Goal: Task Accomplishment & Management: Use online tool/utility

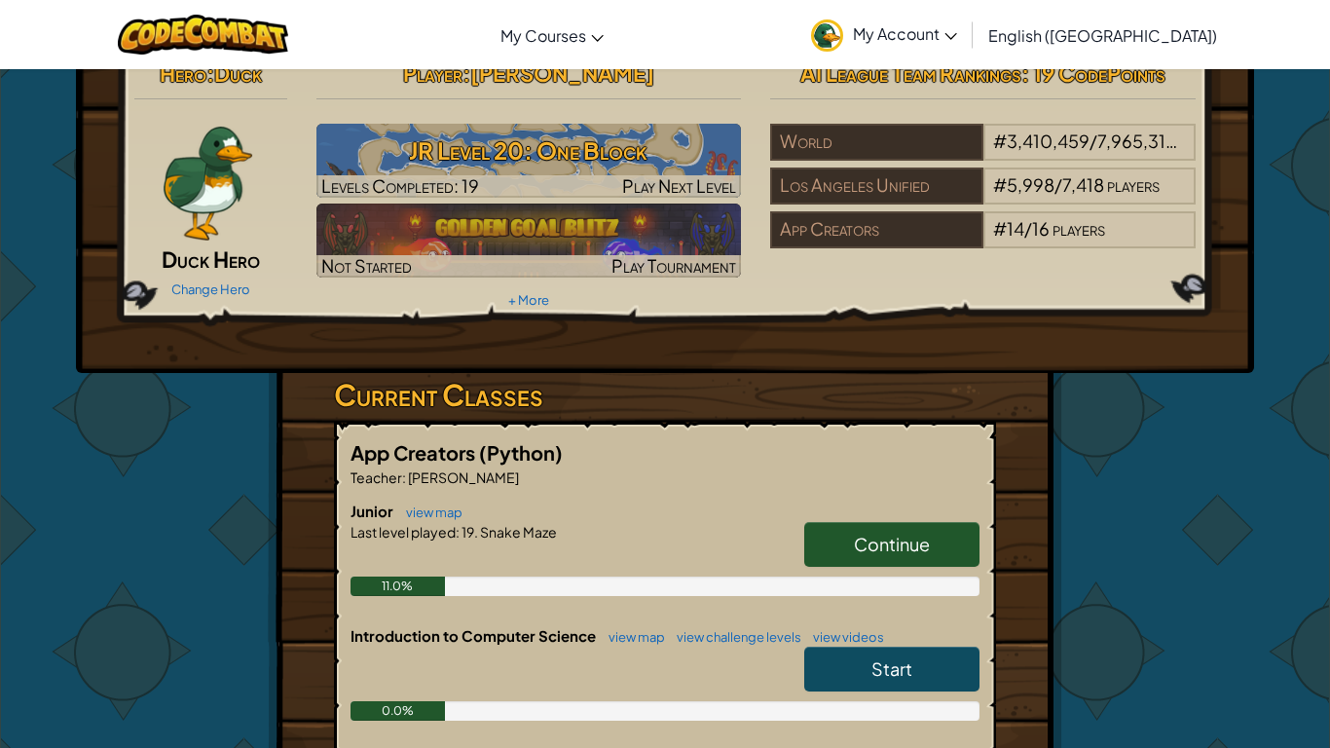
scroll to position [23, 0]
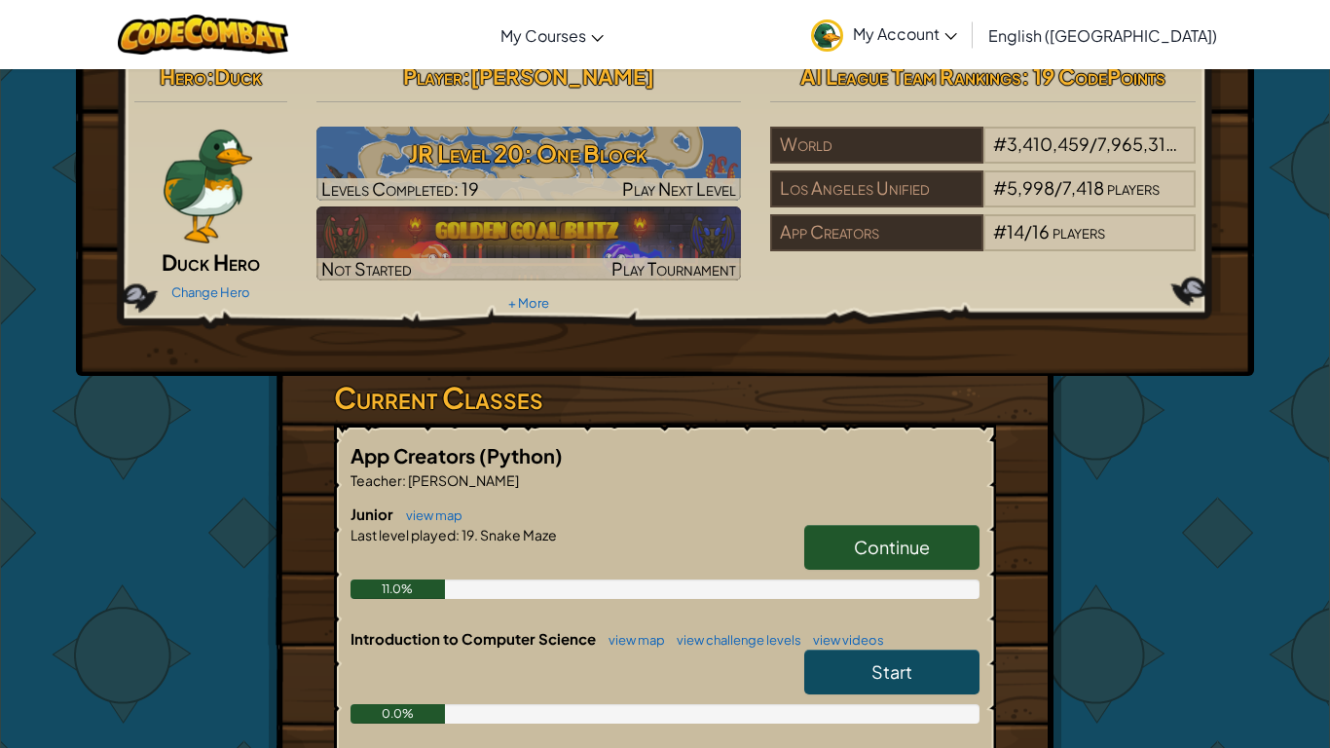
click at [860, 554] on span "Continue" at bounding box center [892, 547] width 76 height 22
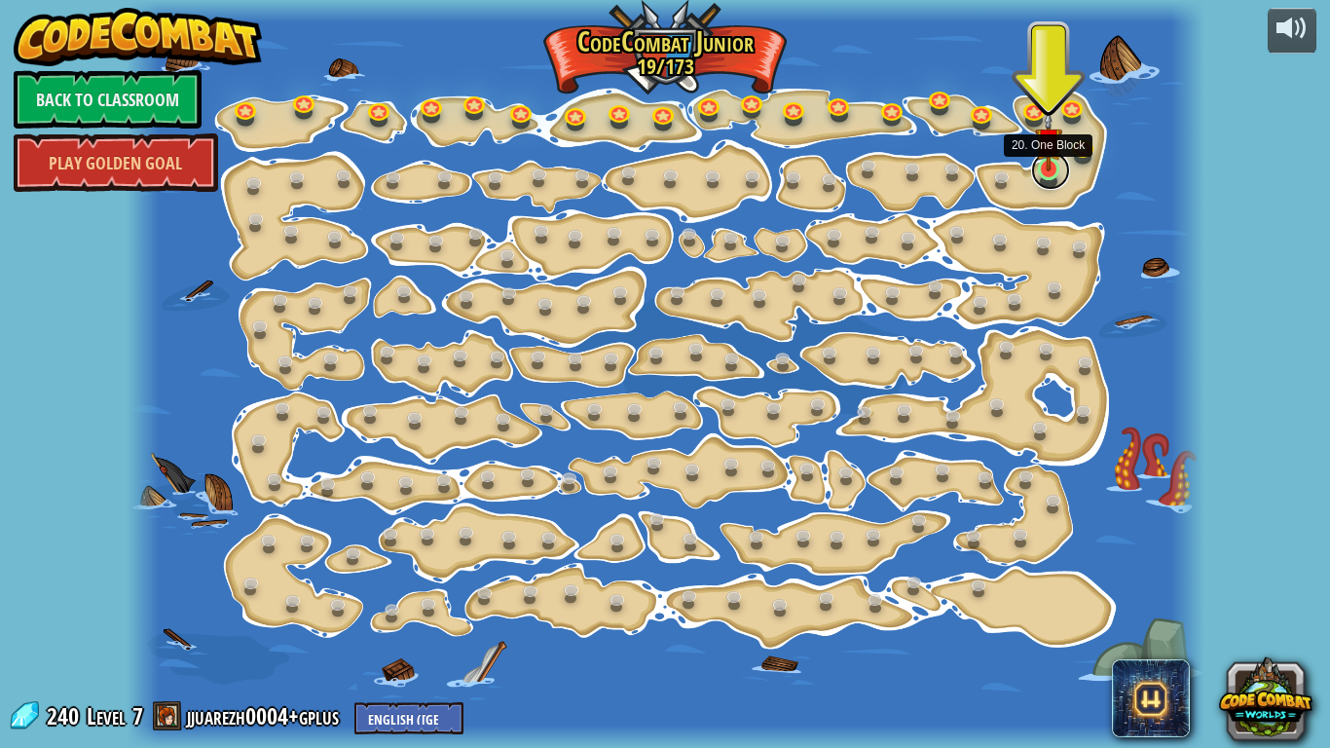
click at [1050, 173] on link at bounding box center [1050, 170] width 39 height 39
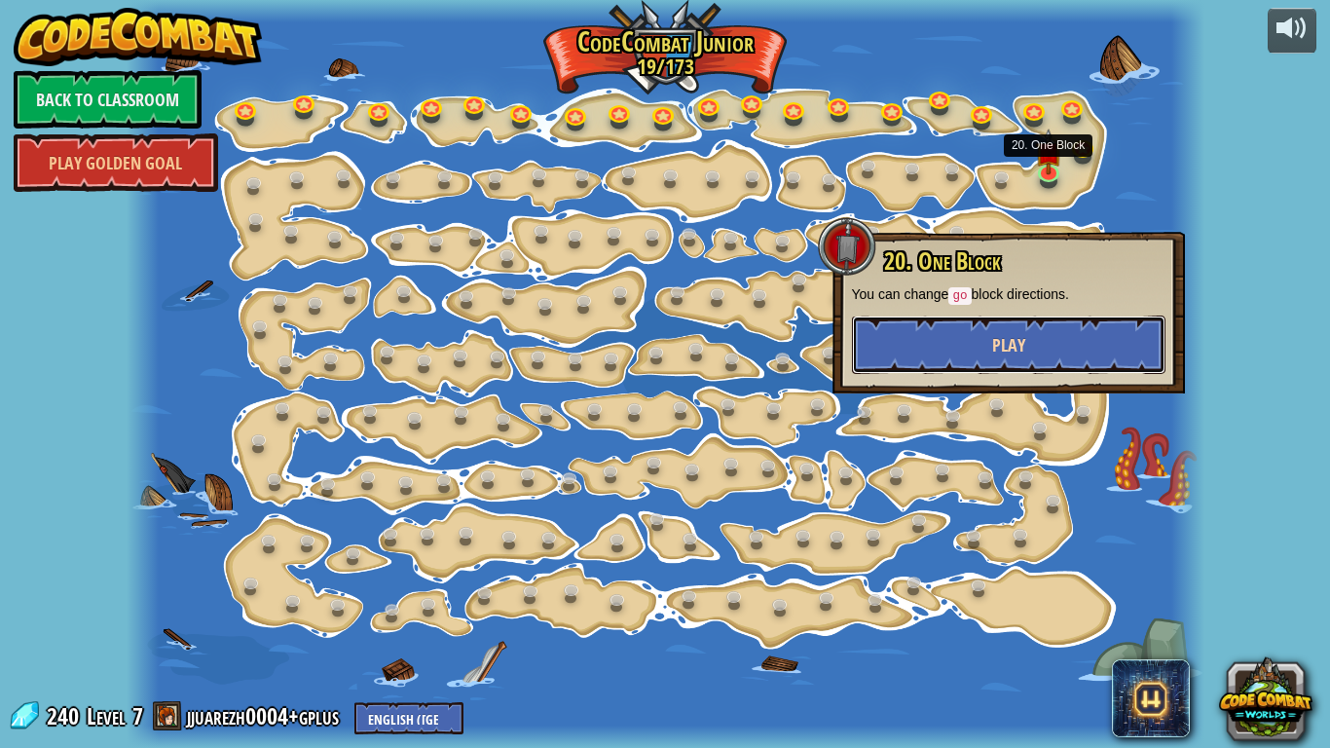
click at [1114, 326] on button "Play" at bounding box center [1009, 344] width 314 height 58
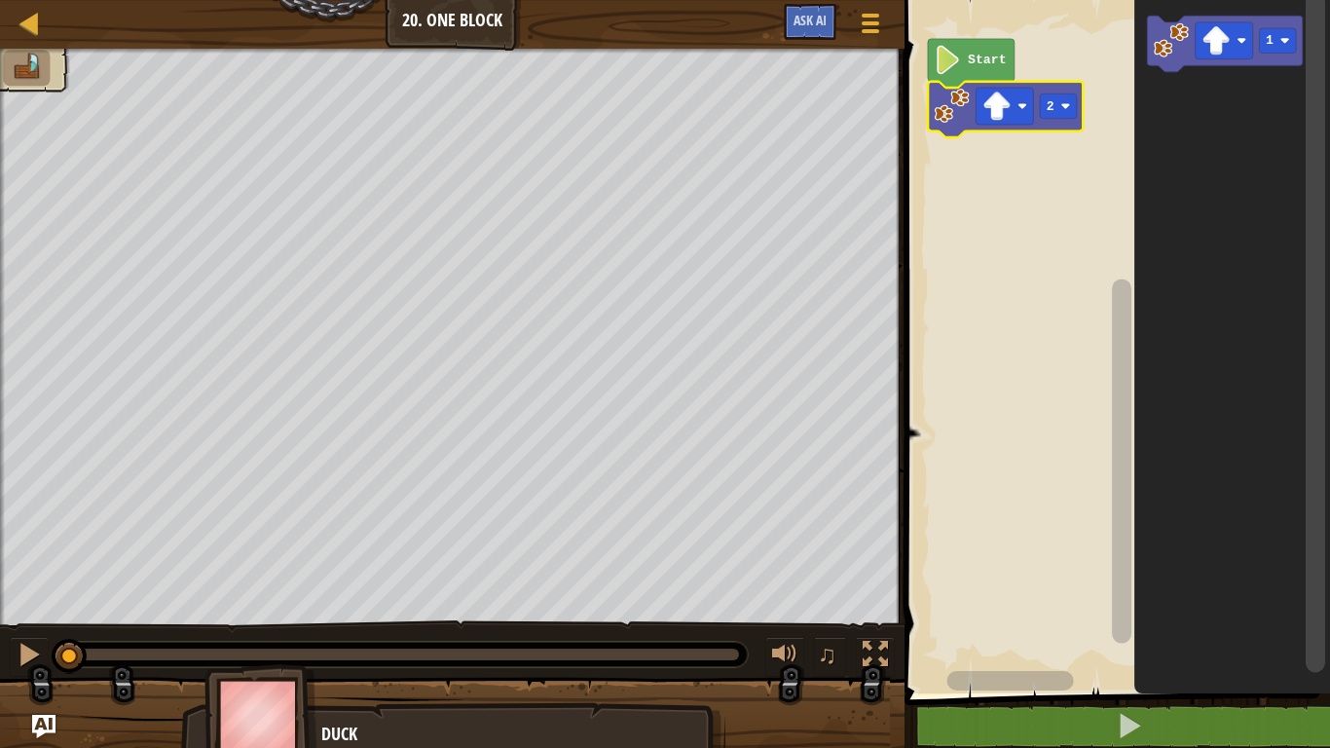
click at [1081, 183] on rect "Blockly Workspace" at bounding box center [1114, 341] width 431 height 703
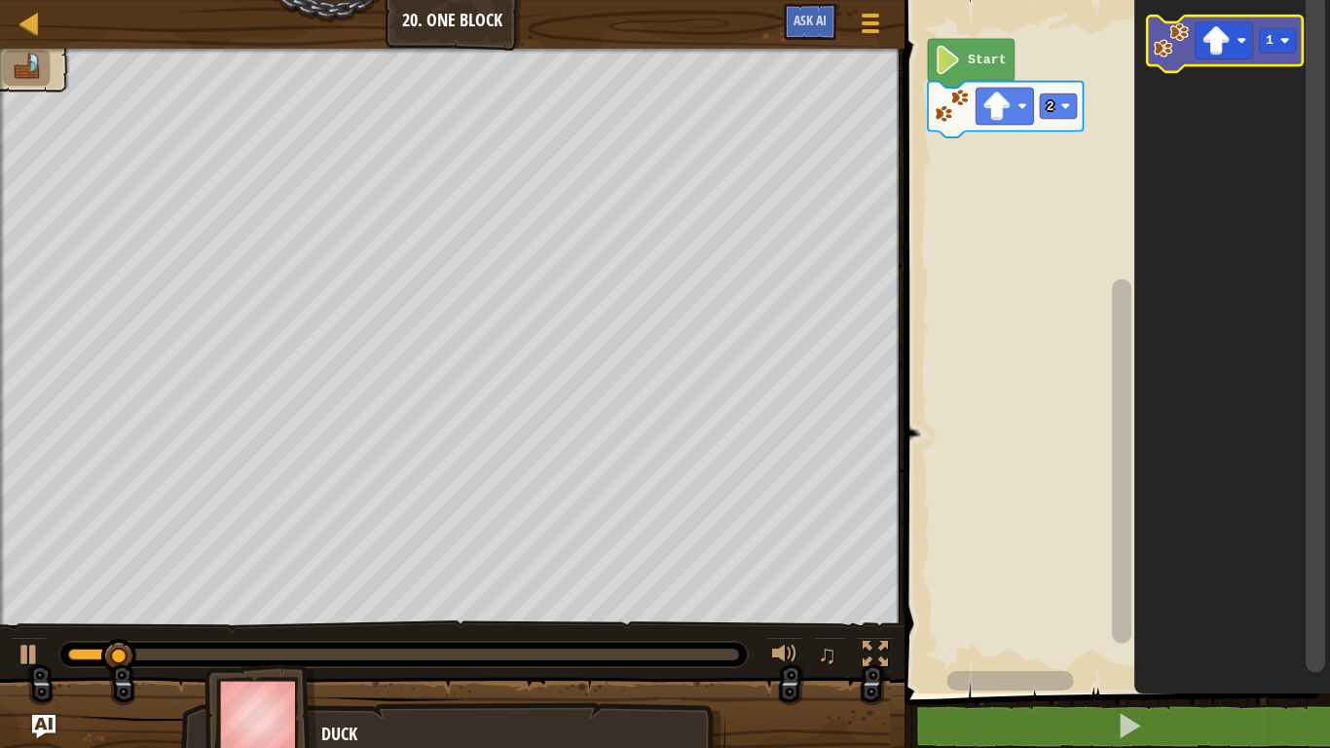
click at [1153, 34] on icon "Blockly Workspace" at bounding box center [1225, 44] width 155 height 56
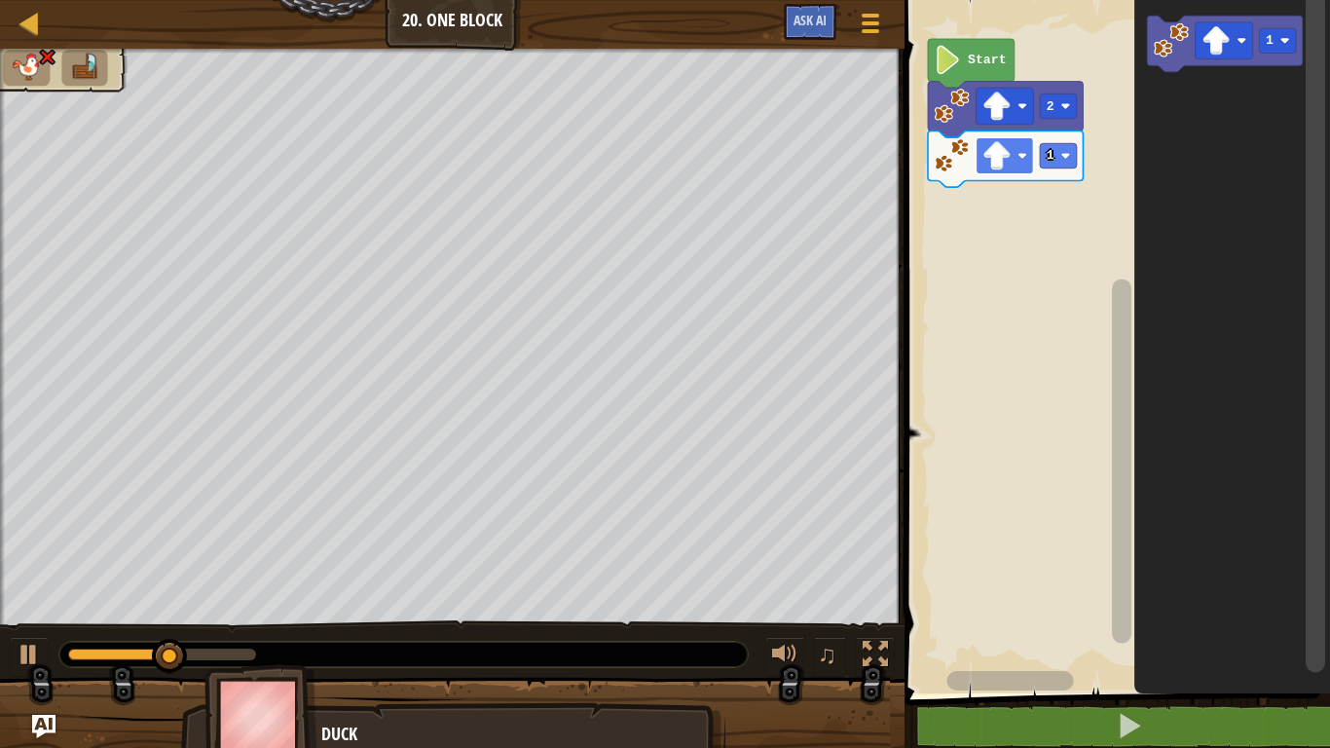
click at [1011, 157] on image "Blockly Workspace" at bounding box center [996, 155] width 29 height 29
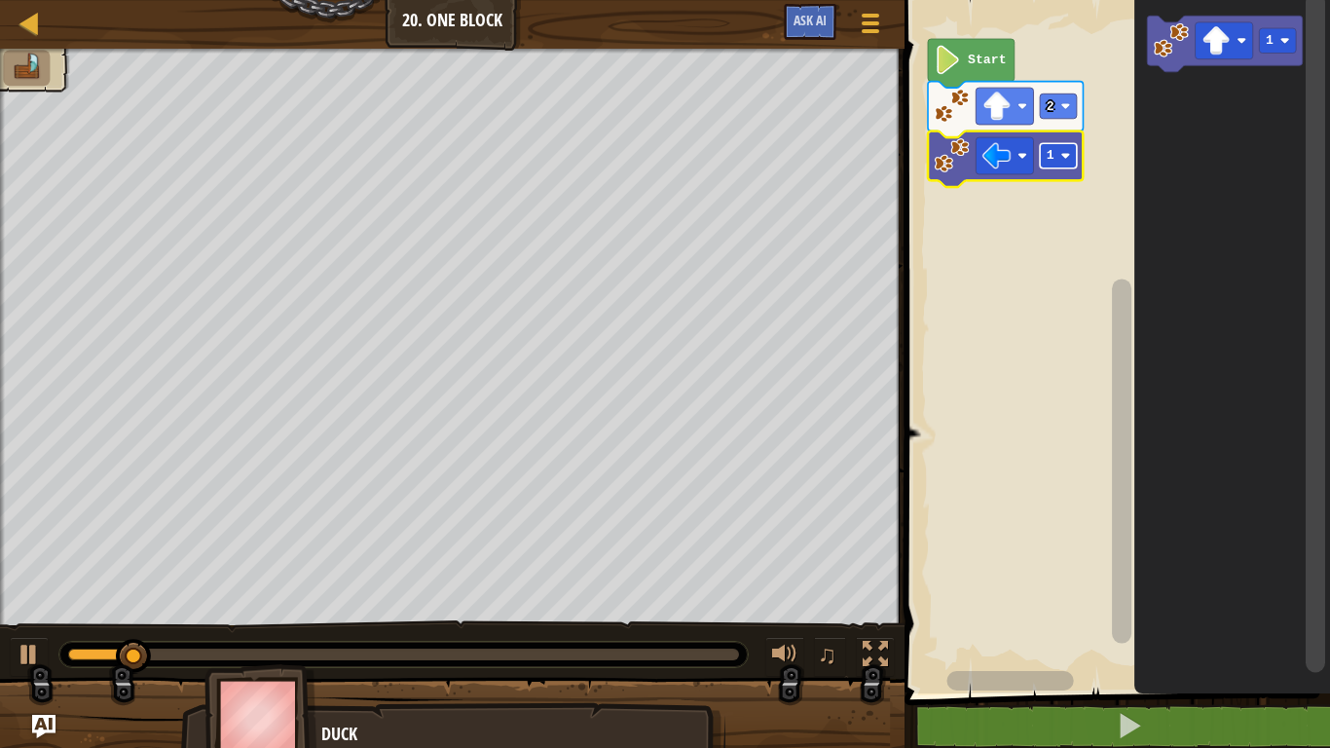
click at [1043, 150] on rect "Blockly Workspace" at bounding box center [1058, 155] width 37 height 24
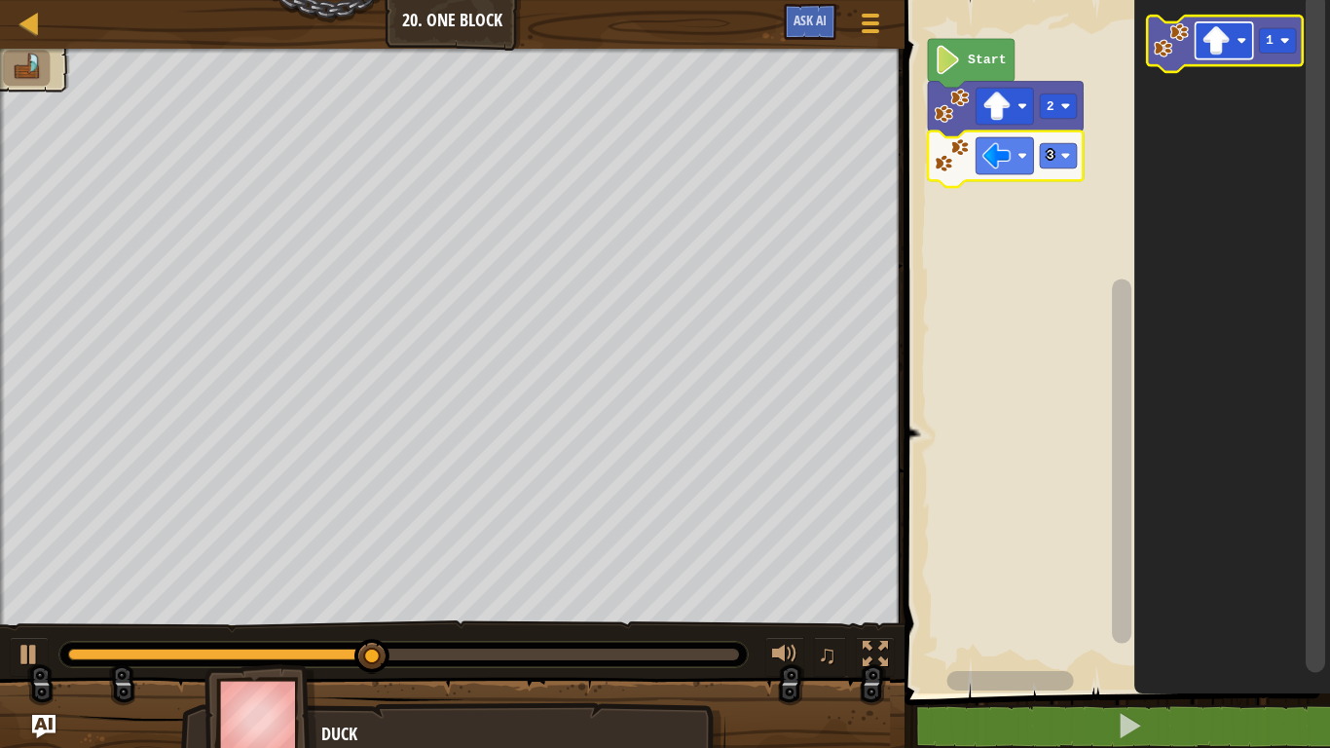
click at [1213, 48] on image "Blockly Workspace" at bounding box center [1216, 40] width 29 height 29
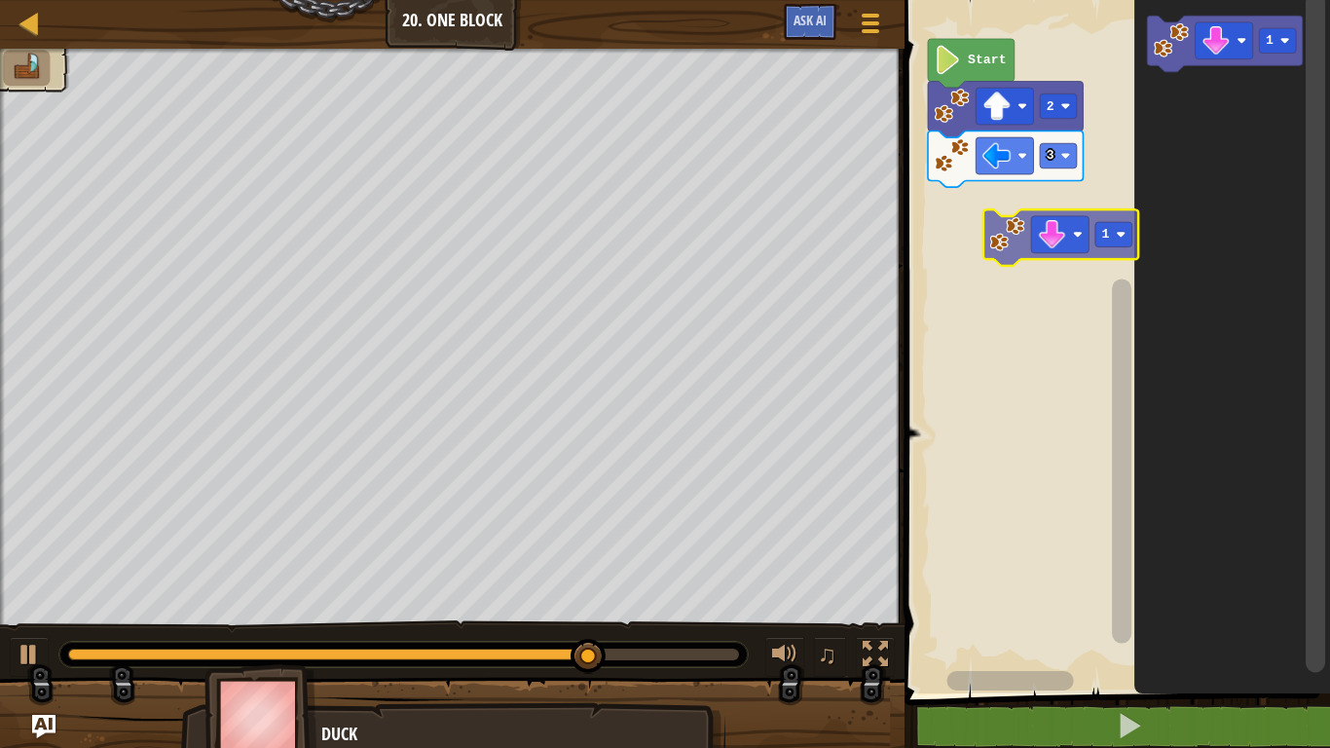
click at [976, 234] on div "Start 2 3 1 1" at bounding box center [1114, 341] width 431 height 703
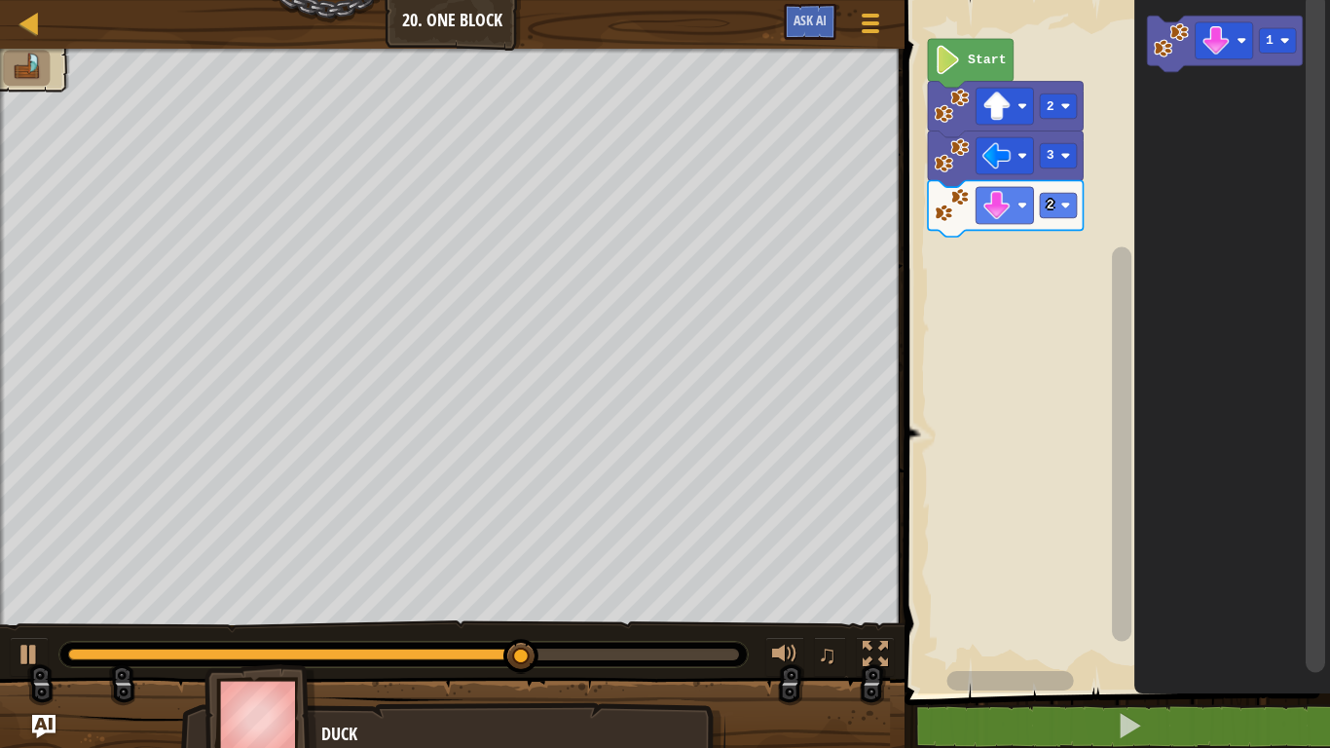
click at [1013, 257] on div "Start 2 3 2 1" at bounding box center [1114, 341] width 431 height 703
click at [1244, 42] on image "Blockly Workspace" at bounding box center [1243, 41] width 10 height 10
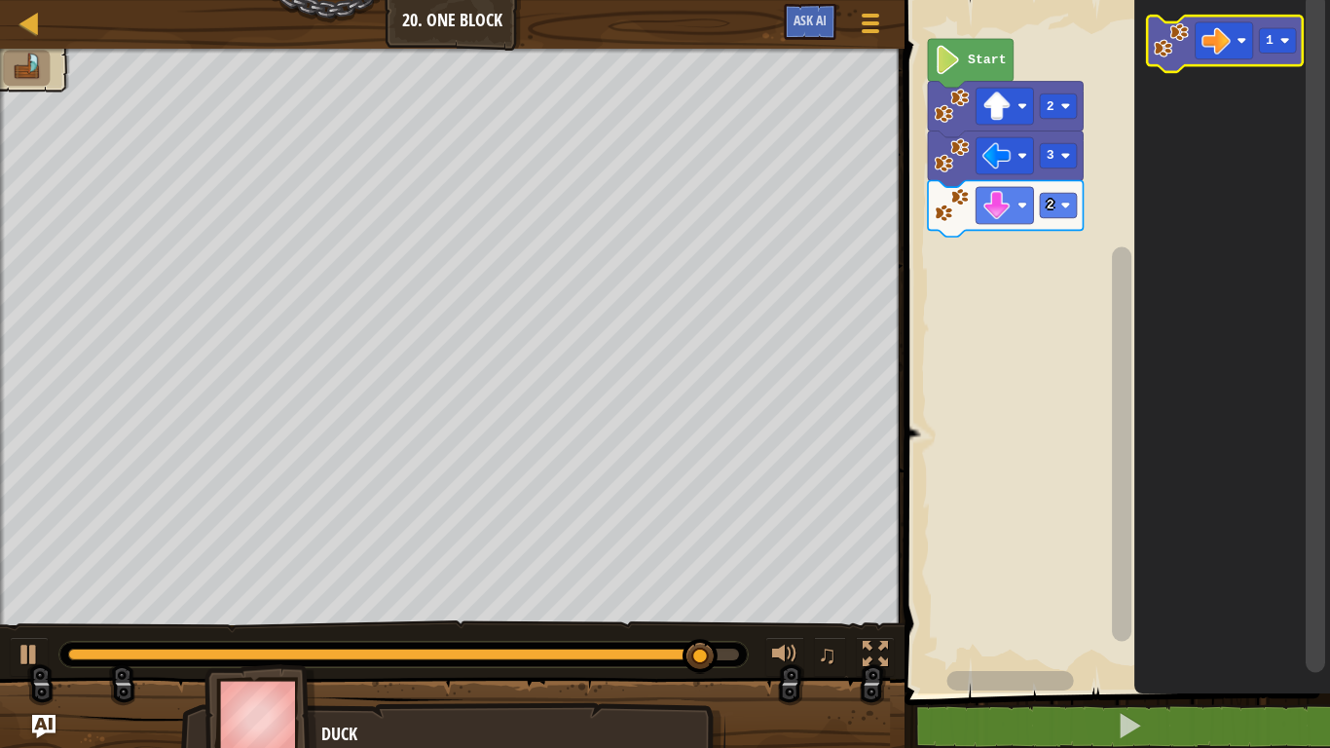
click at [1179, 30] on image "Blockly Workspace" at bounding box center [1171, 39] width 35 height 35
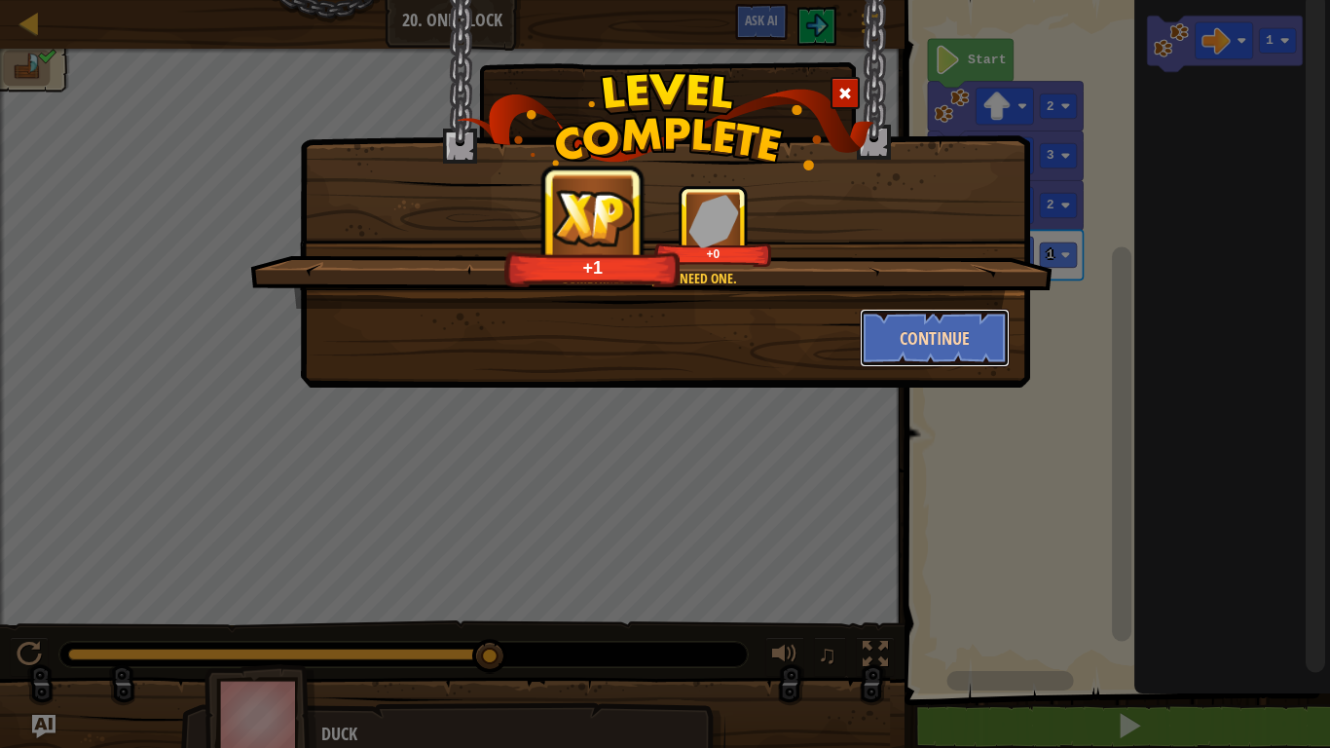
click at [928, 330] on button "Continue" at bounding box center [935, 338] width 151 height 58
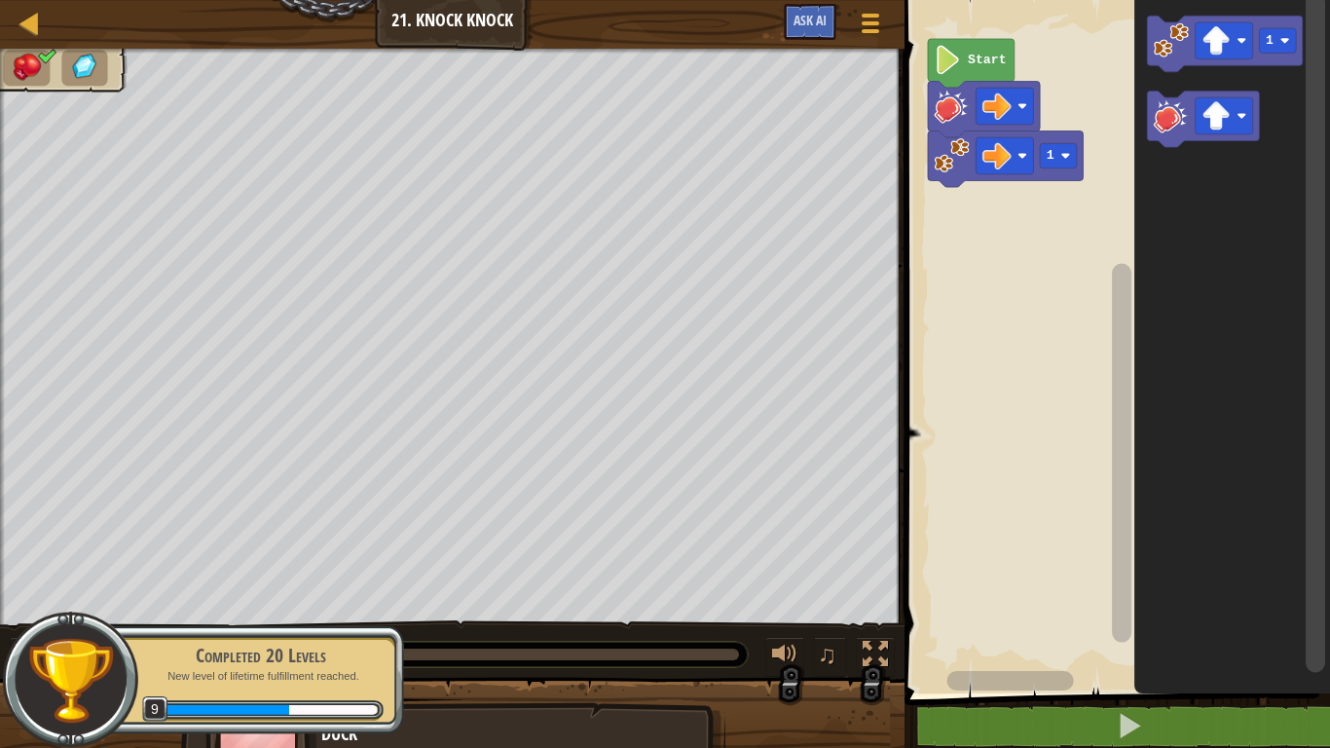
click at [973, 59] on text "Start" at bounding box center [987, 60] width 38 height 15
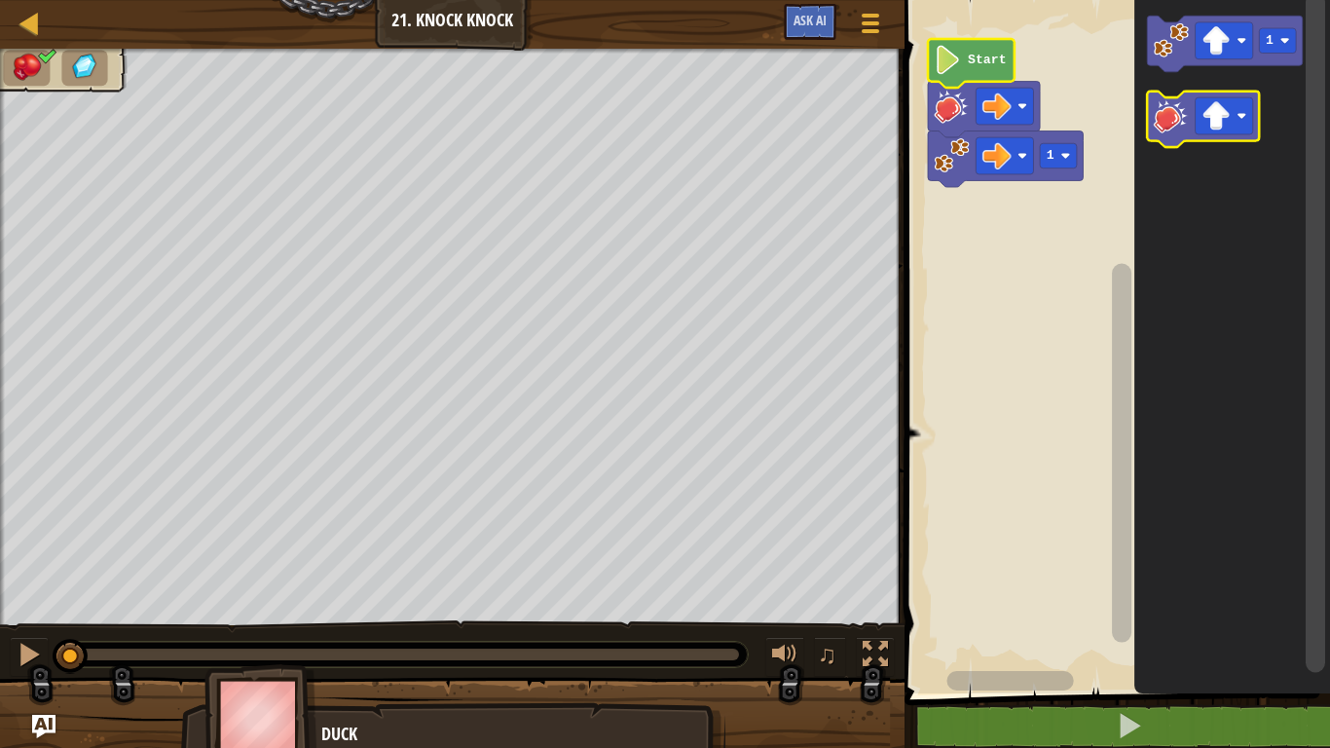
click at [1156, 112] on image "Blockly Workspace" at bounding box center [1171, 115] width 35 height 35
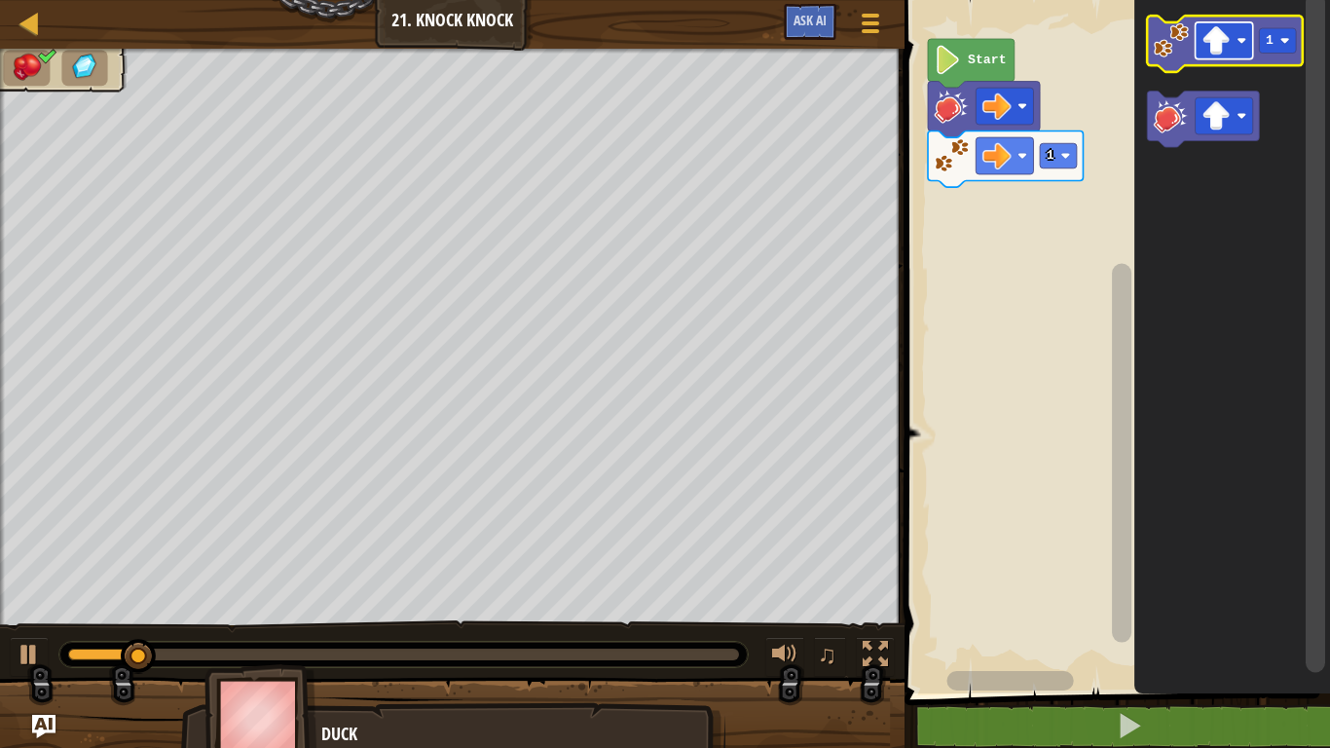
click at [1205, 43] on image "Blockly Workspace" at bounding box center [1216, 40] width 29 height 29
click at [1185, 28] on image "Blockly Workspace" at bounding box center [1171, 39] width 35 height 35
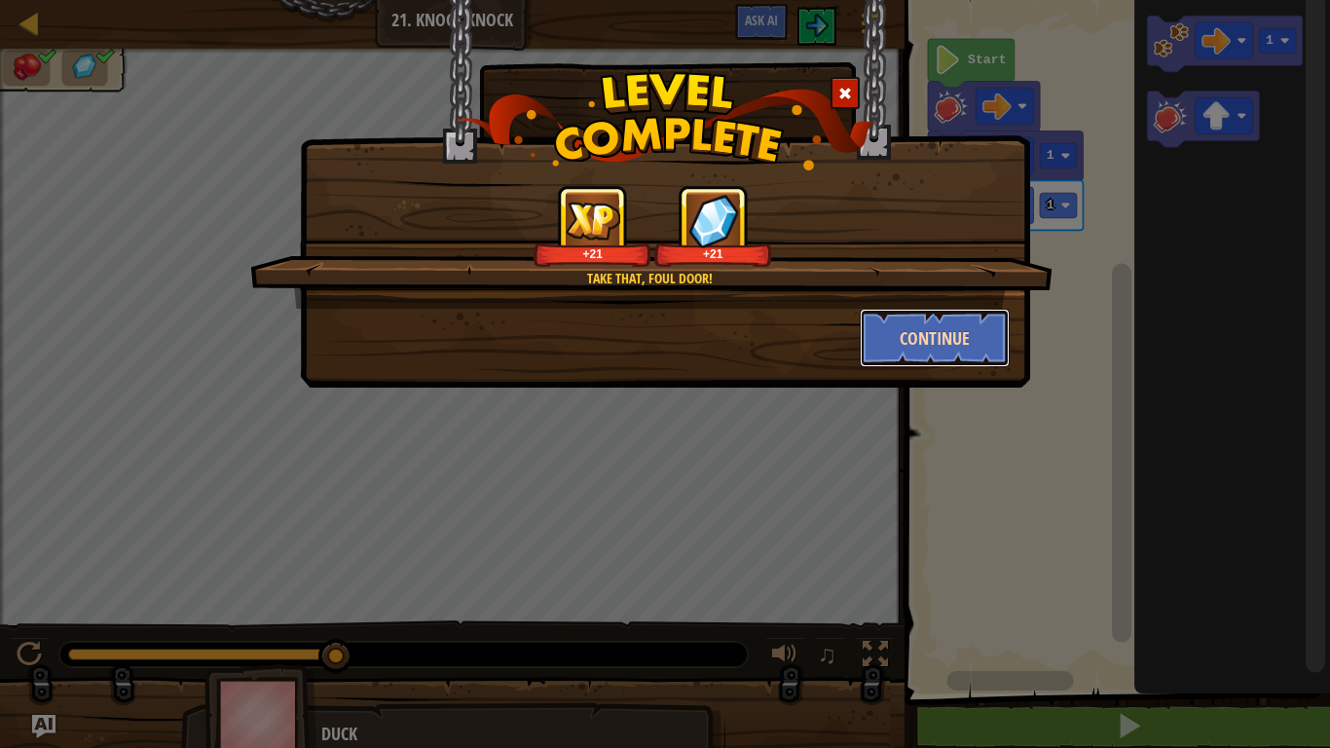
click at [972, 322] on button "Continue" at bounding box center [935, 338] width 151 height 58
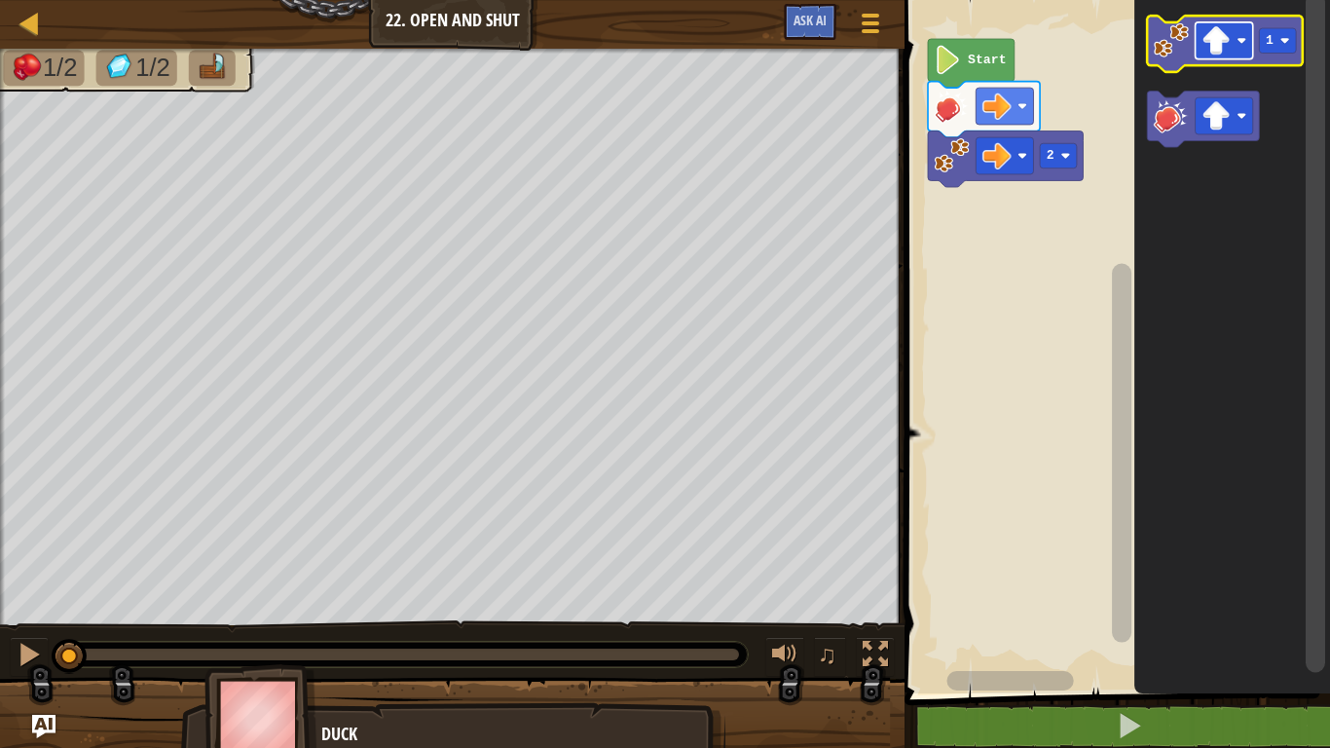
click at [1221, 30] on image "Blockly Workspace" at bounding box center [1216, 40] width 29 height 29
click at [1167, 52] on image "Blockly Workspace" at bounding box center [1171, 39] width 35 height 35
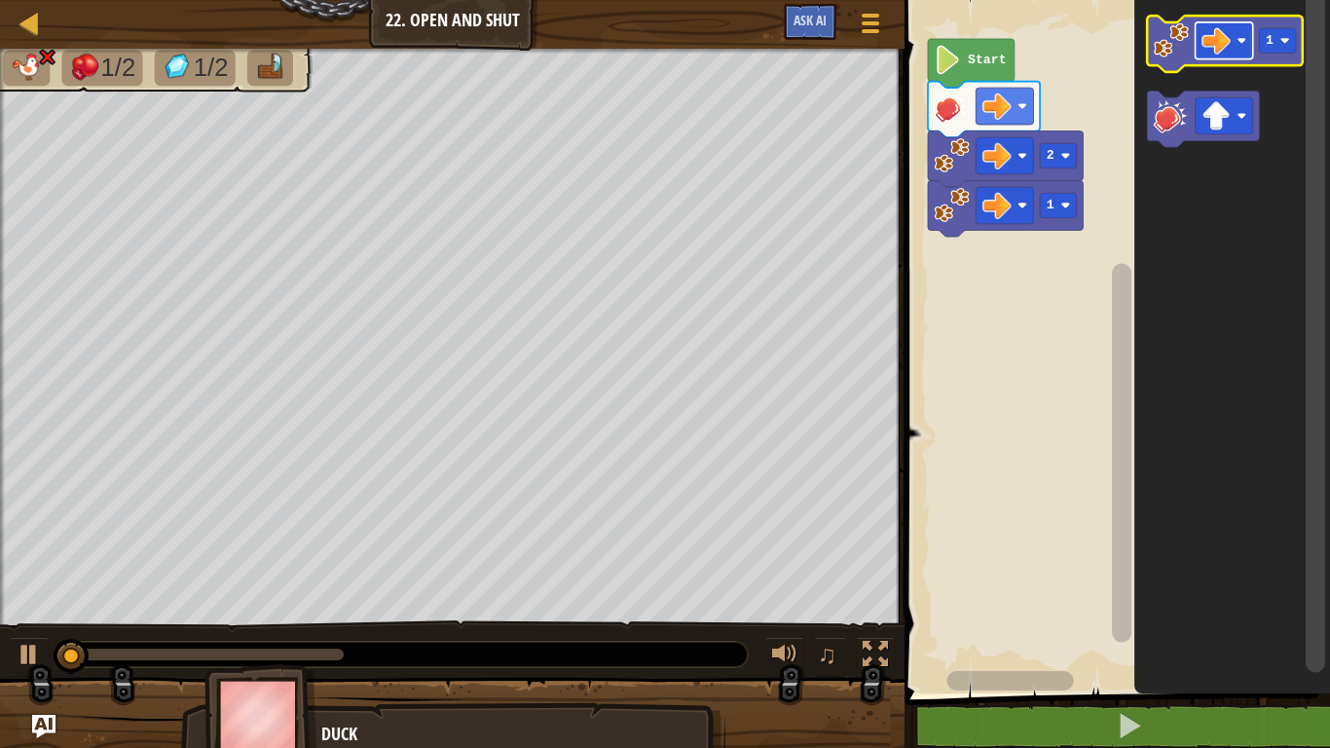
click at [1220, 39] on image "Blockly Workspace" at bounding box center [1216, 40] width 29 height 29
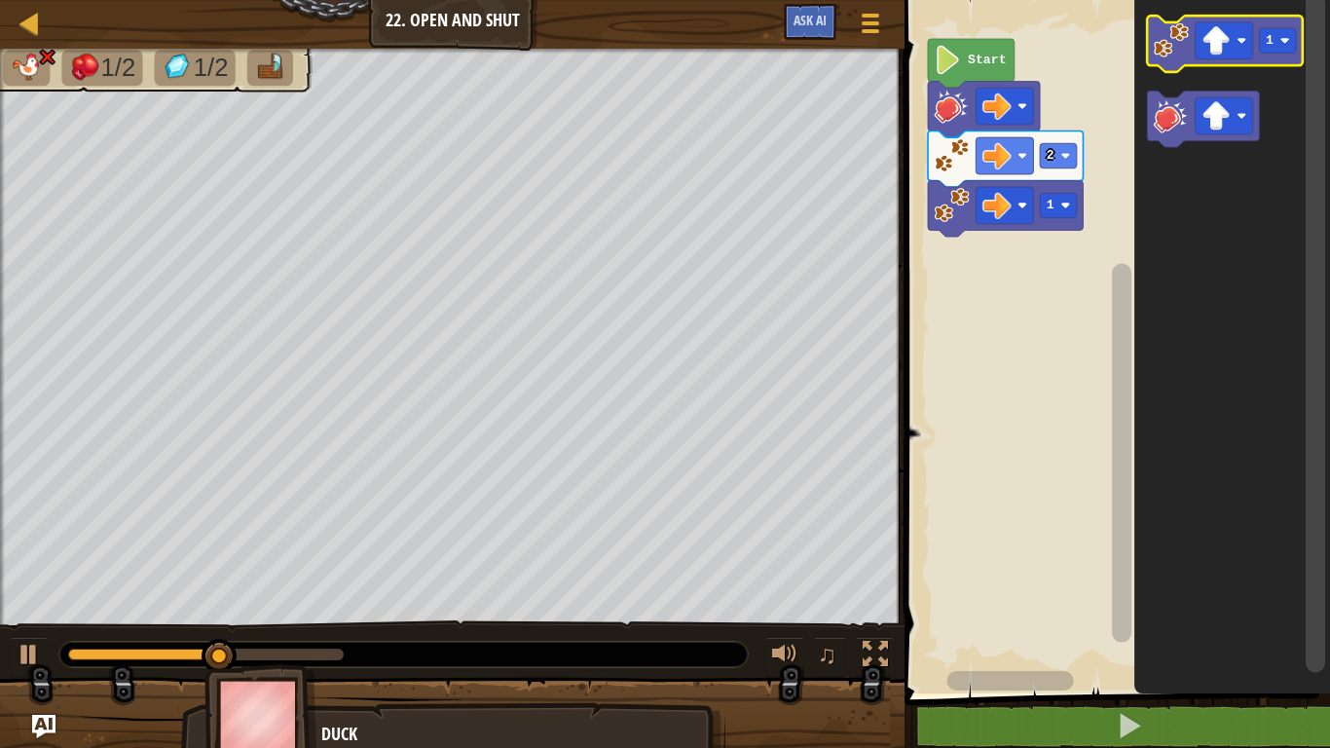
click at [1174, 50] on image "Blockly Workspace" at bounding box center [1171, 39] width 35 height 35
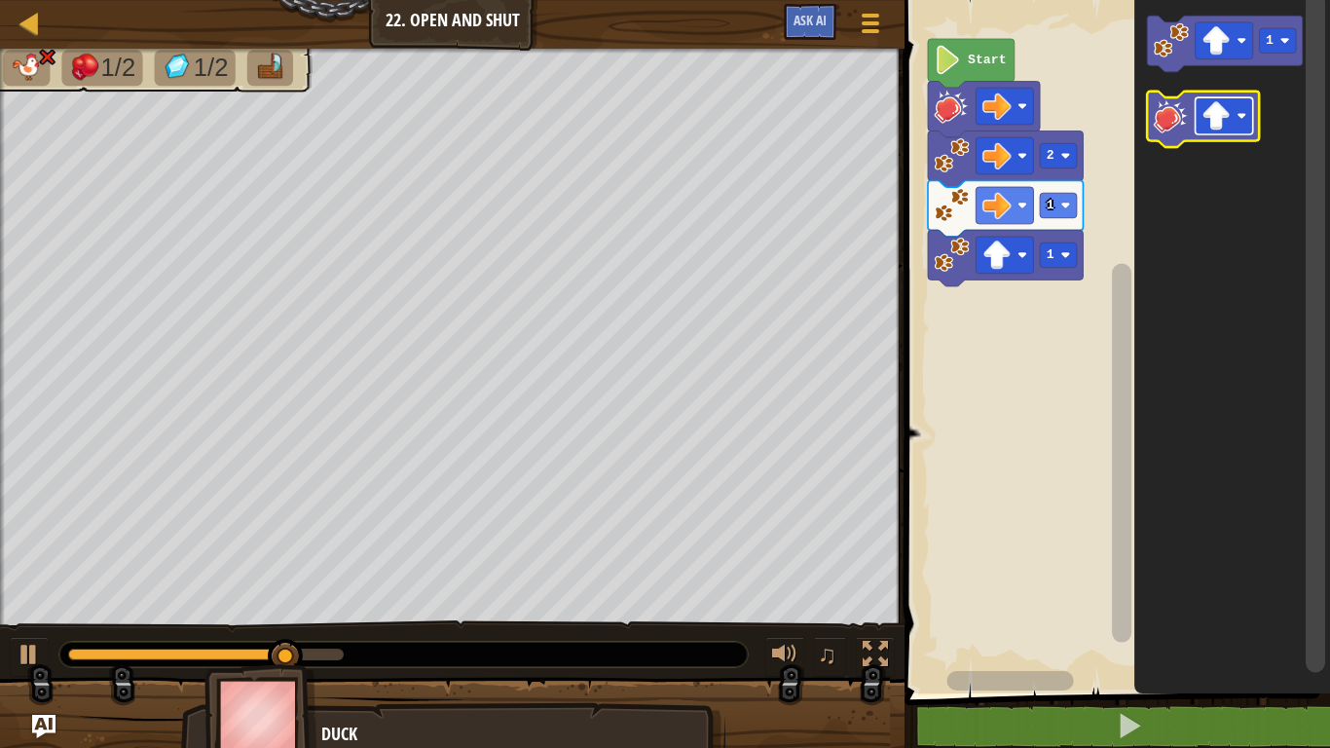
click at [1201, 122] on rect "Blockly Workspace" at bounding box center [1224, 115] width 57 height 37
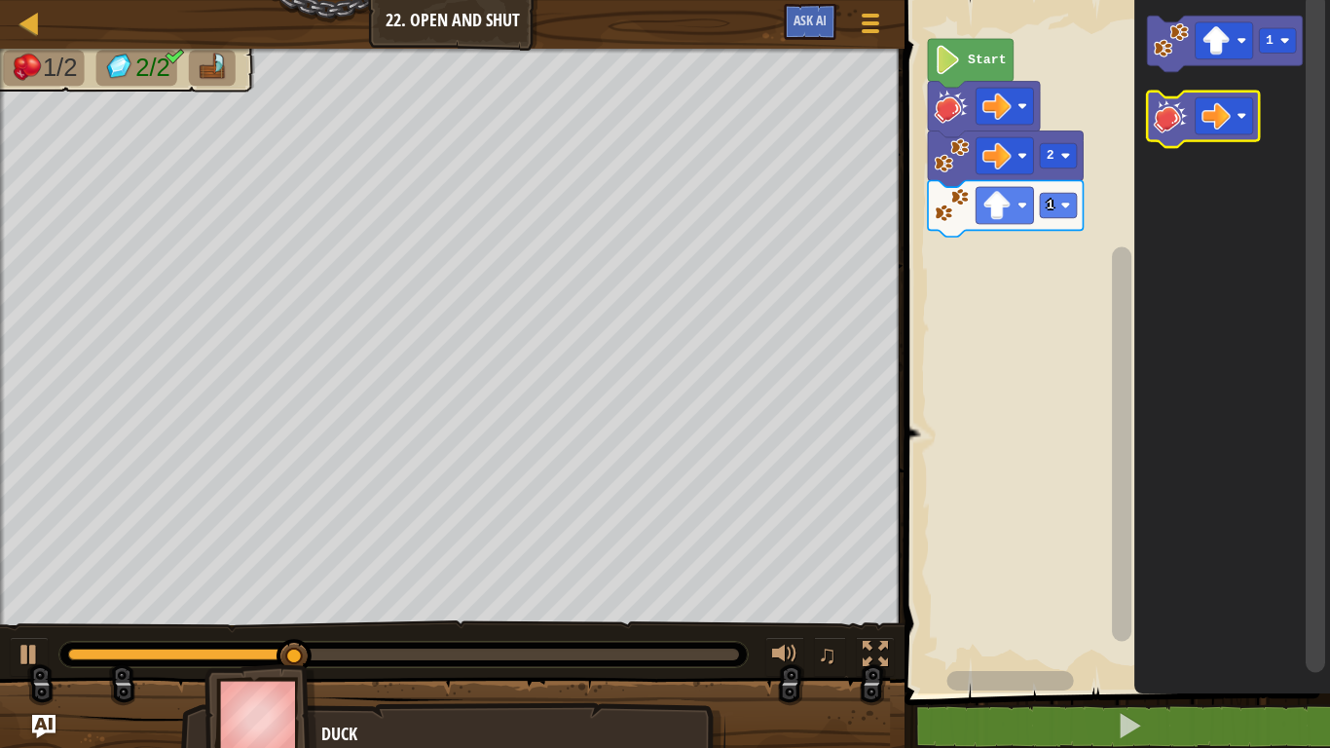
click at [1163, 106] on image "Blockly Workspace" at bounding box center [1171, 115] width 35 height 35
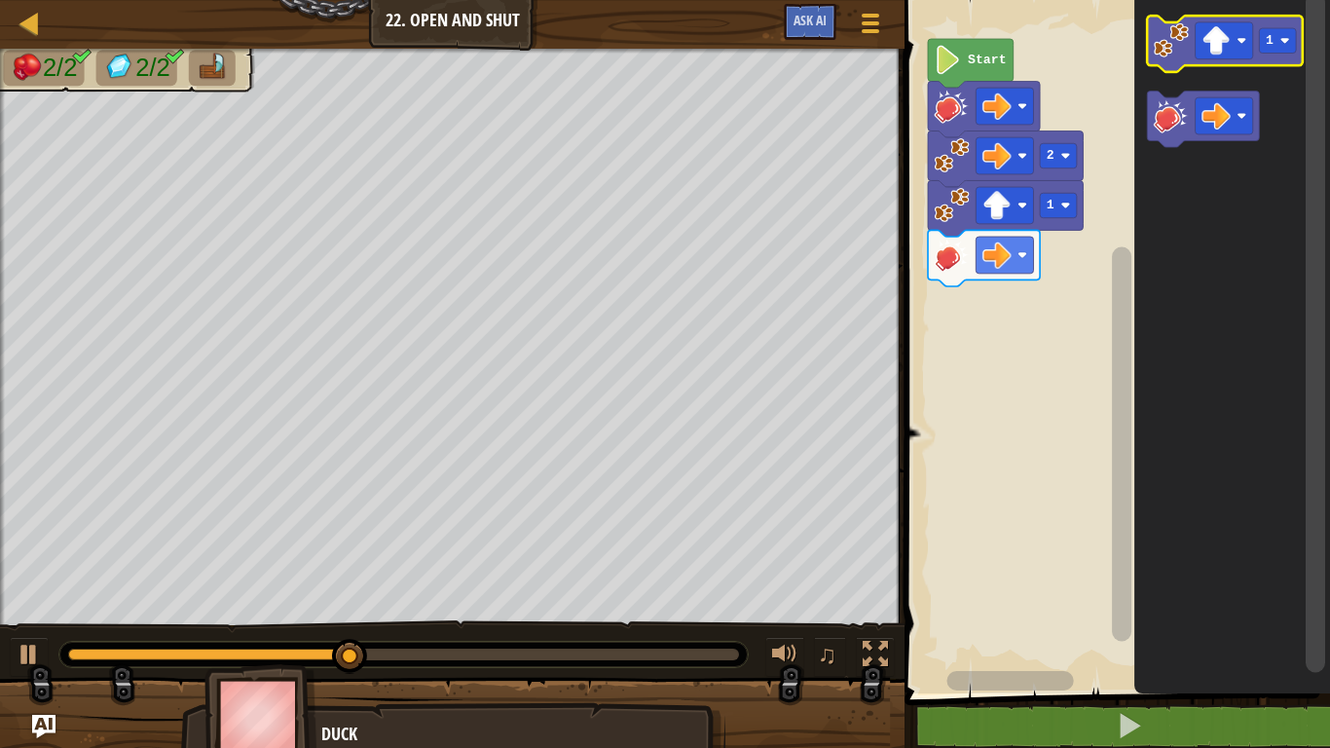
click at [1162, 29] on image "Blockly Workspace" at bounding box center [1171, 39] width 35 height 35
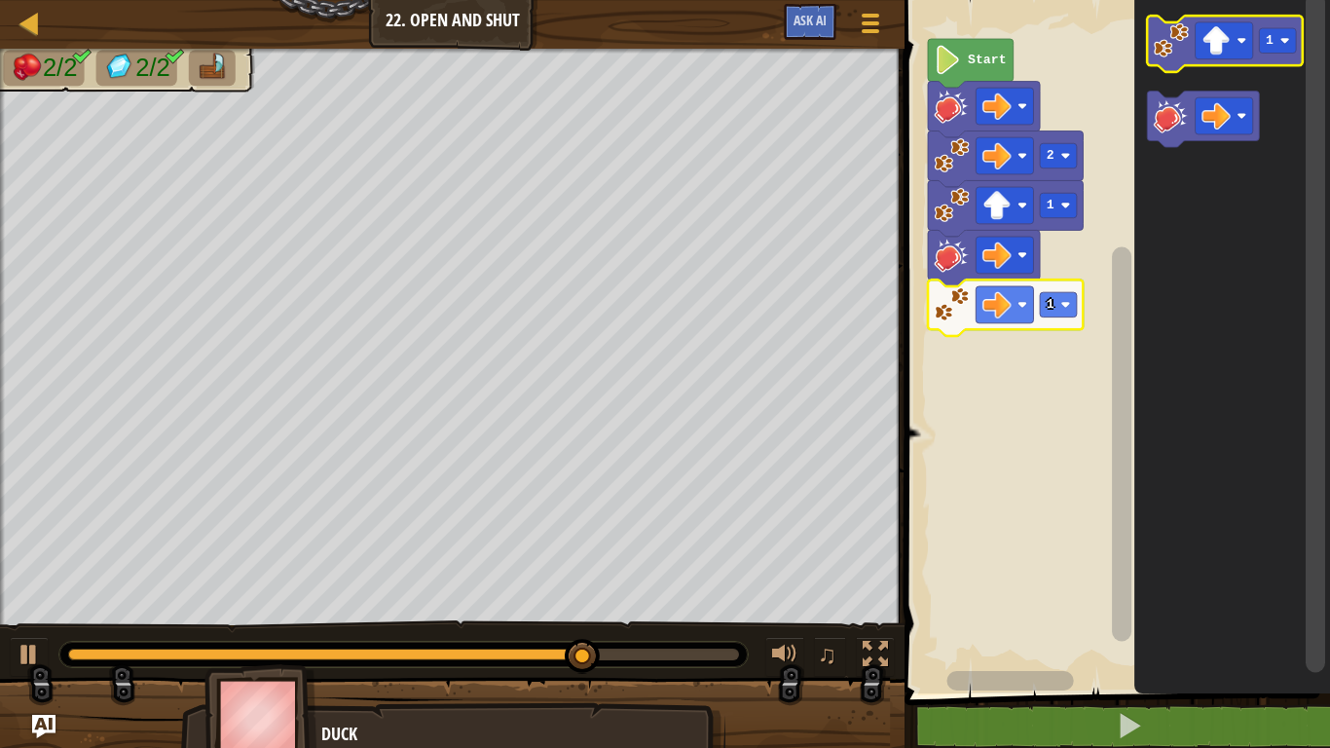
click at [1184, 44] on image "Blockly Workspace" at bounding box center [1171, 39] width 35 height 35
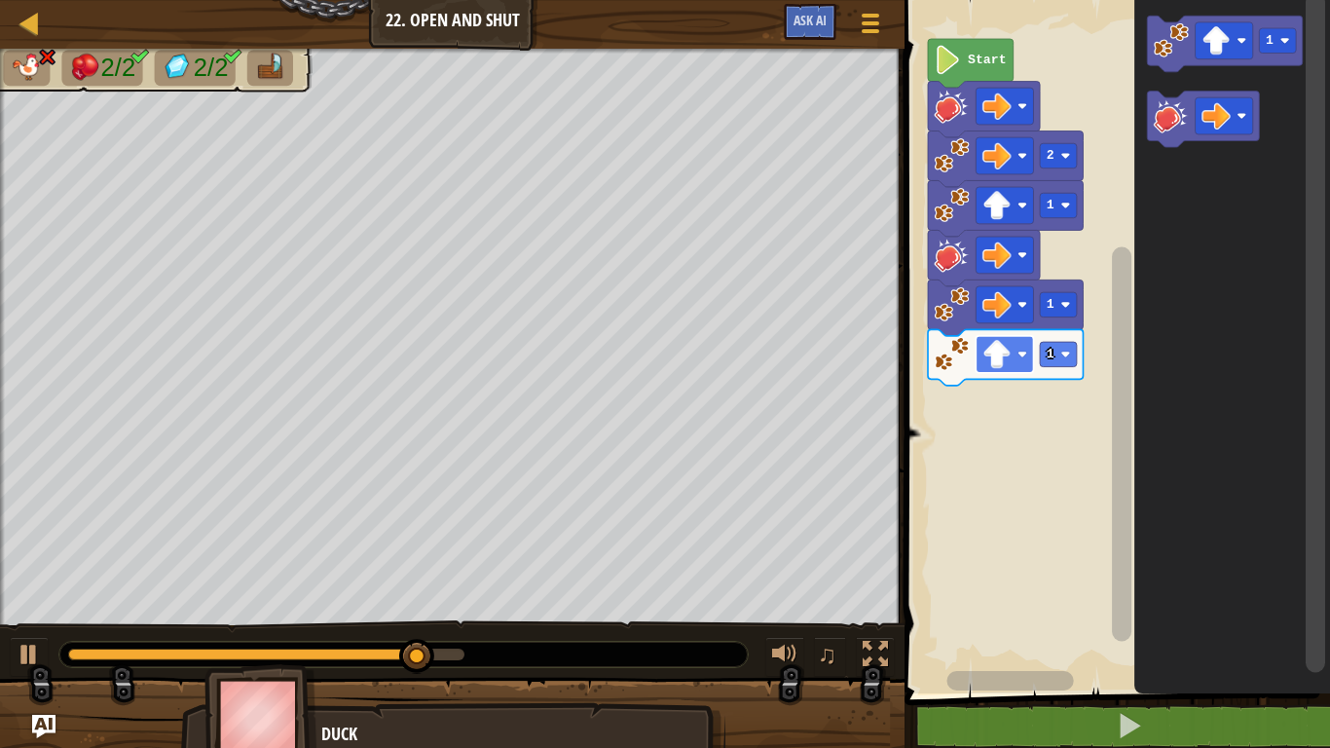
click at [1003, 353] on image "Blockly Workspace" at bounding box center [996, 354] width 29 height 29
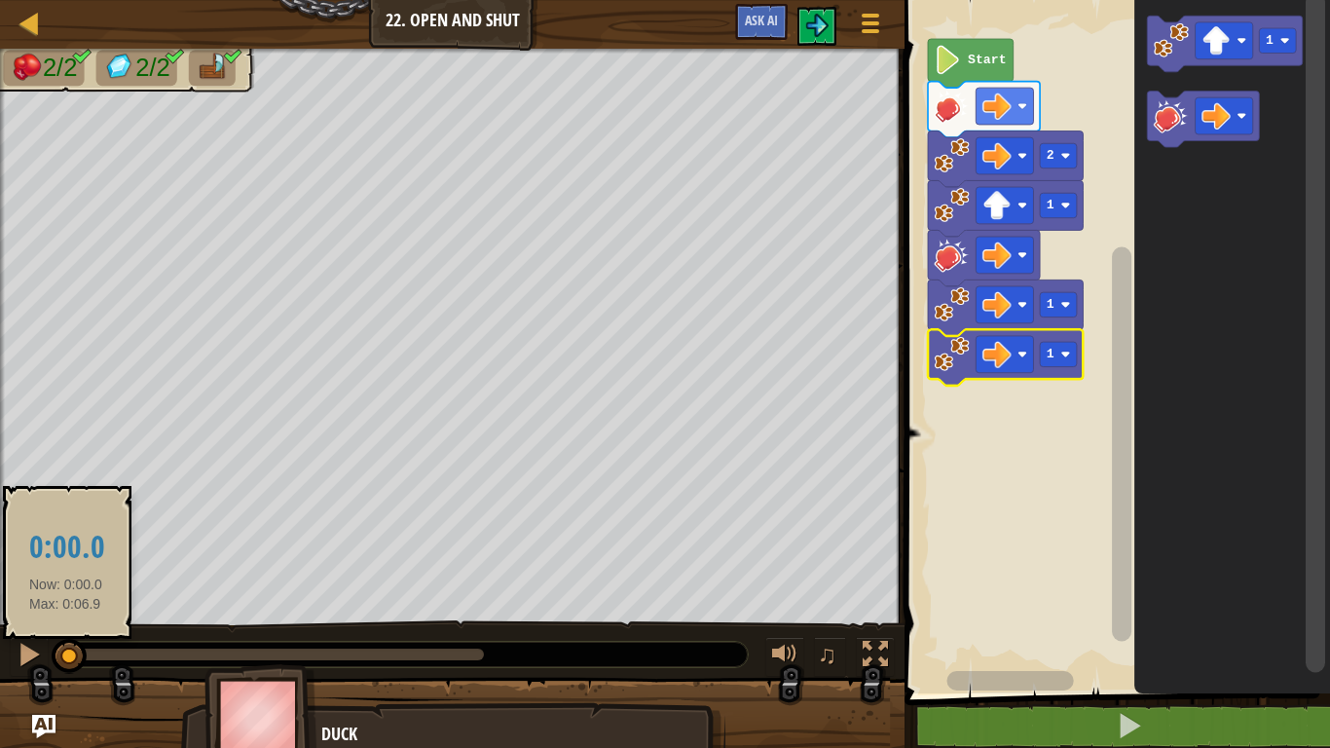
drag, startPoint x: 389, startPoint y: 660, endPoint x: 62, endPoint y: 671, distance: 327.3
click at [62, 671] on div at bounding box center [69, 656] width 35 height 35
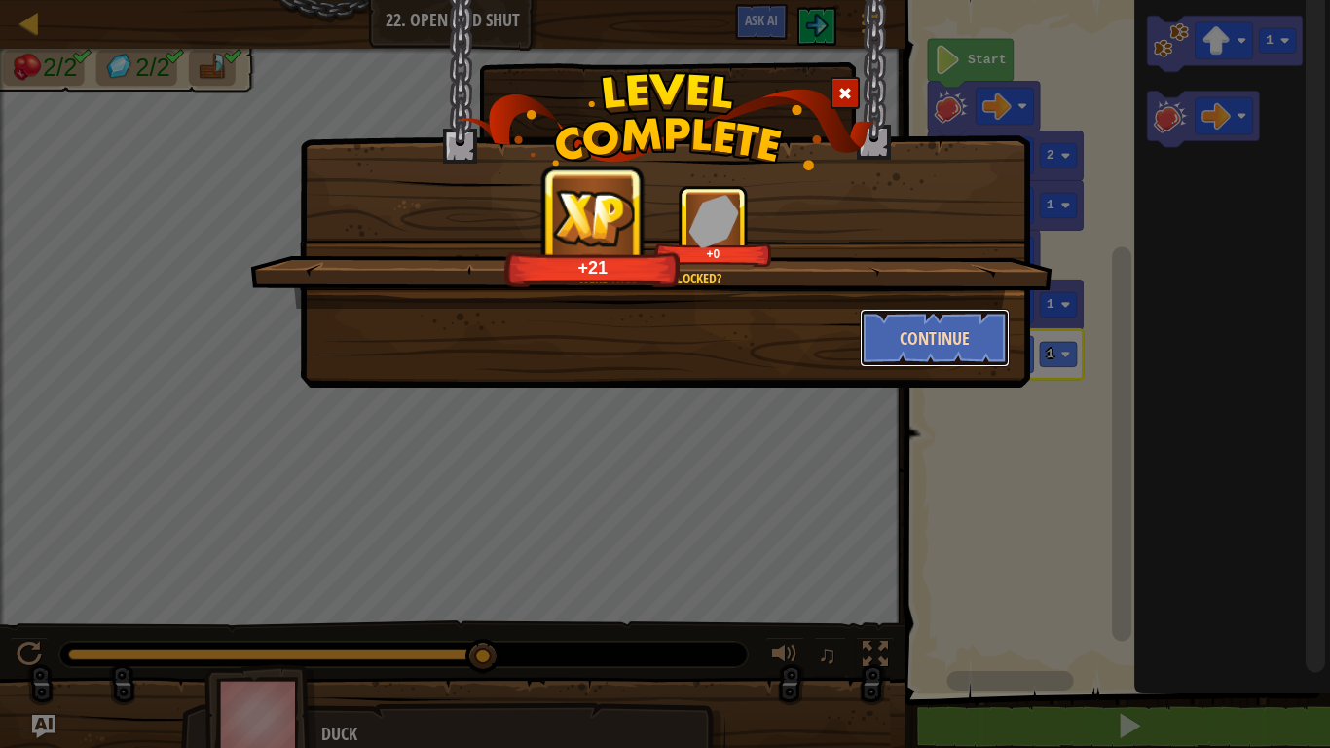
click at [982, 347] on button "Continue" at bounding box center [935, 338] width 151 height 58
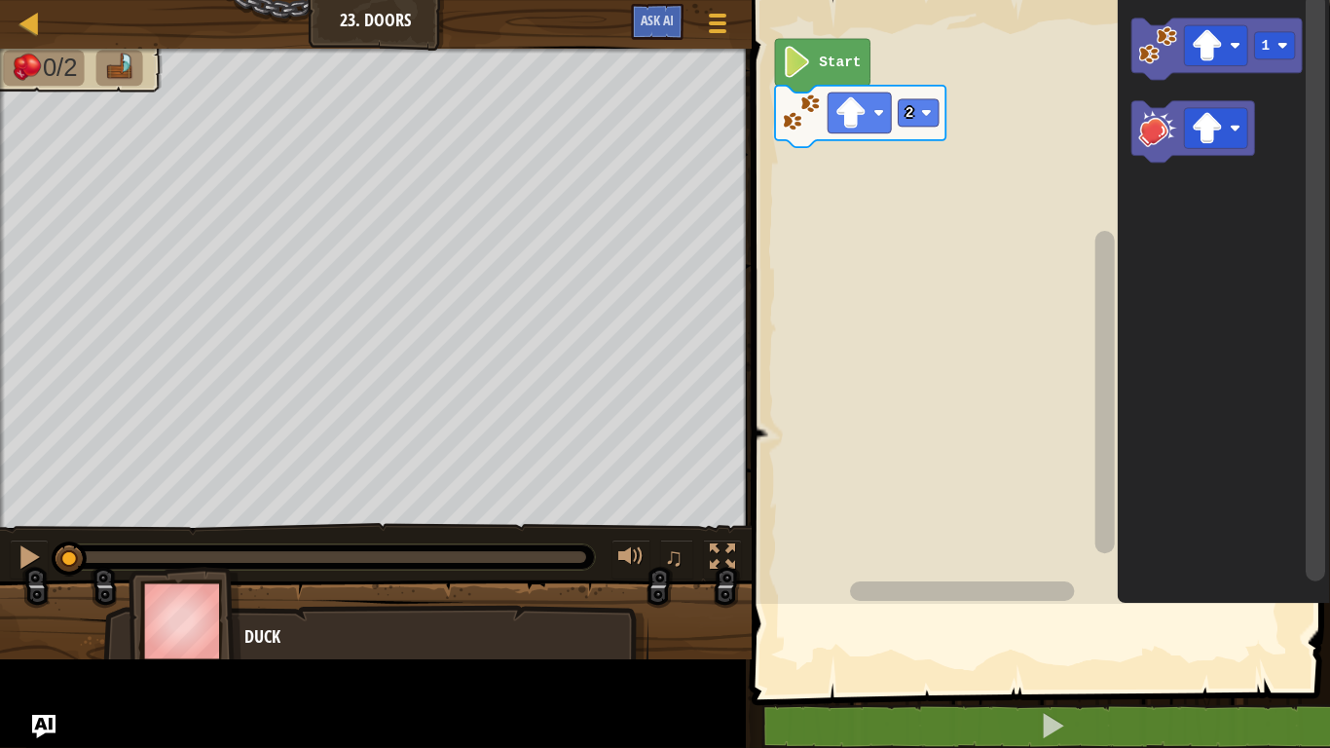
click at [982, 347] on rect "Blockly Workspace" at bounding box center [1038, 296] width 584 height 613
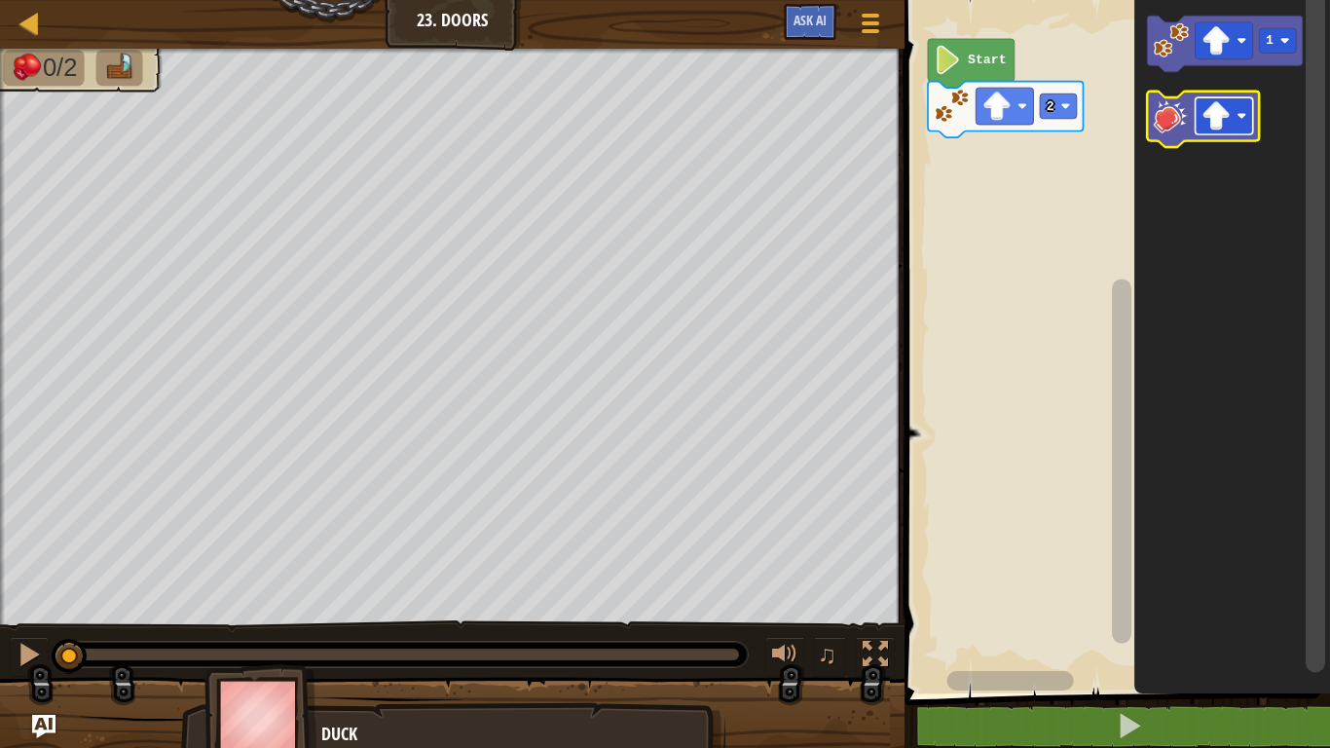
click at [1212, 120] on image "Blockly Workspace" at bounding box center [1216, 115] width 29 height 29
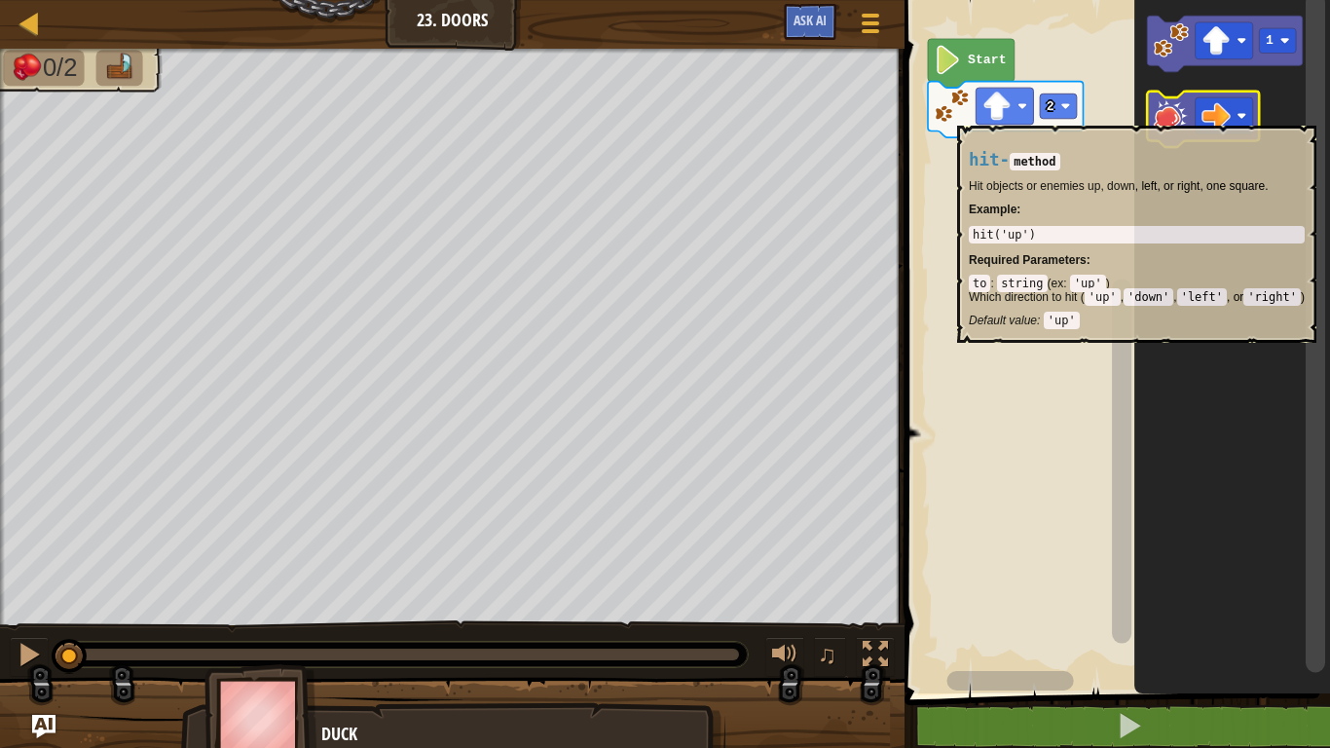
click at [1176, 115] on image "Blockly Workspace" at bounding box center [1171, 115] width 35 height 35
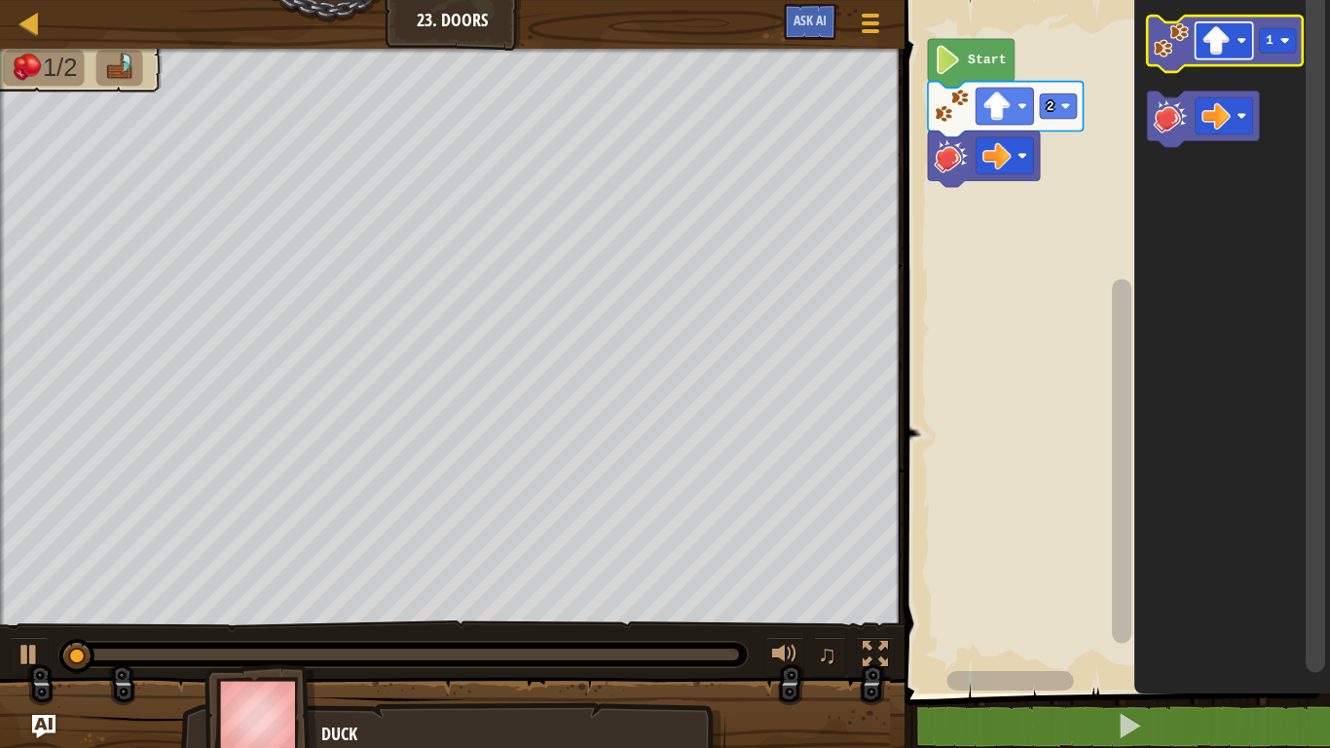
click at [1225, 51] on image "Blockly Workspace" at bounding box center [1216, 40] width 29 height 29
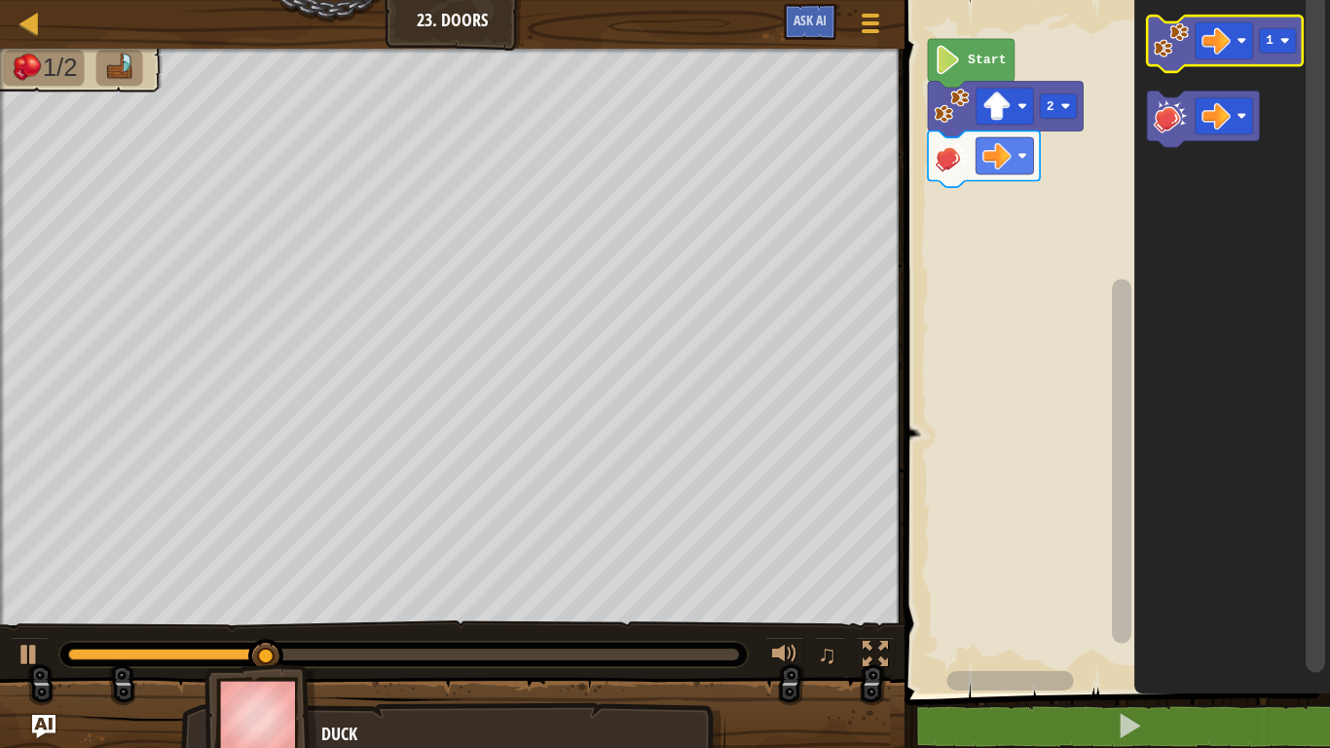
click at [1167, 44] on image "Blockly Workspace" at bounding box center [1171, 39] width 35 height 35
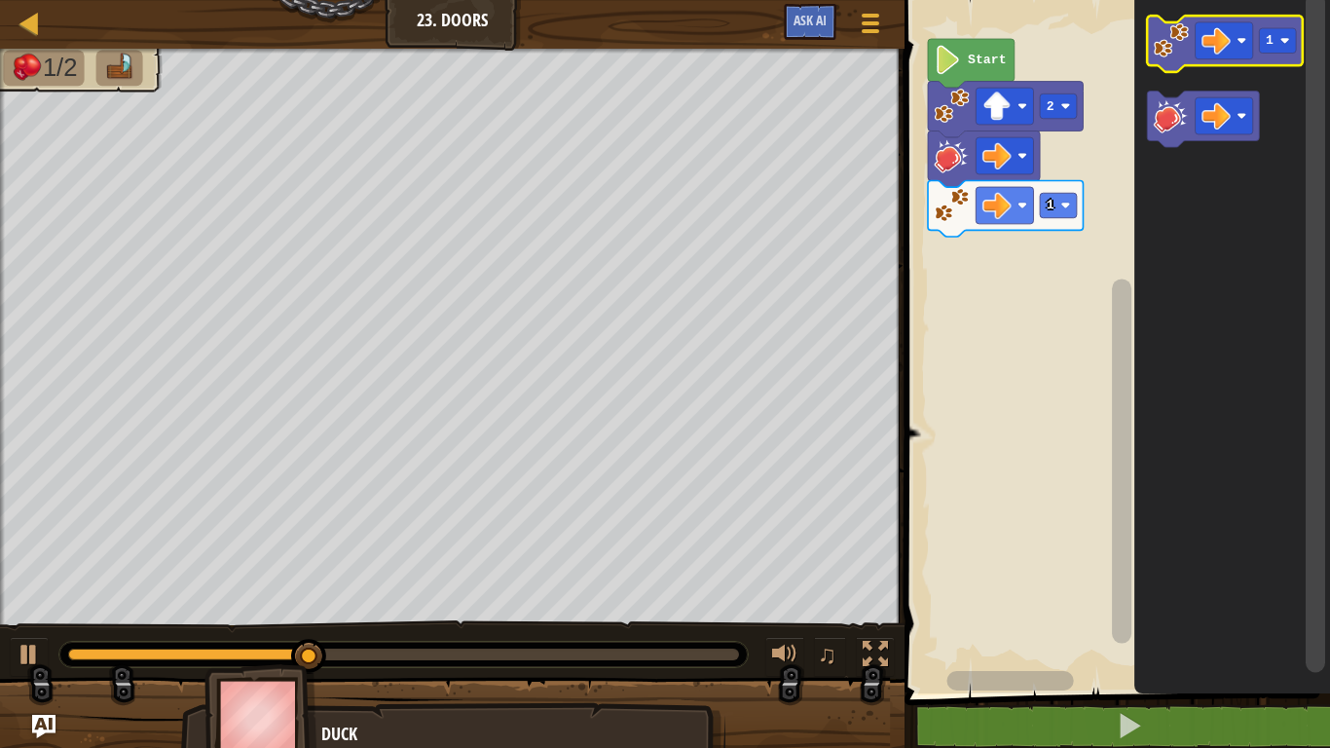
click at [1148, 63] on icon "Blockly Workspace" at bounding box center [1225, 44] width 155 height 56
click at [1171, 53] on image "Blockly Workspace" at bounding box center [1171, 39] width 35 height 35
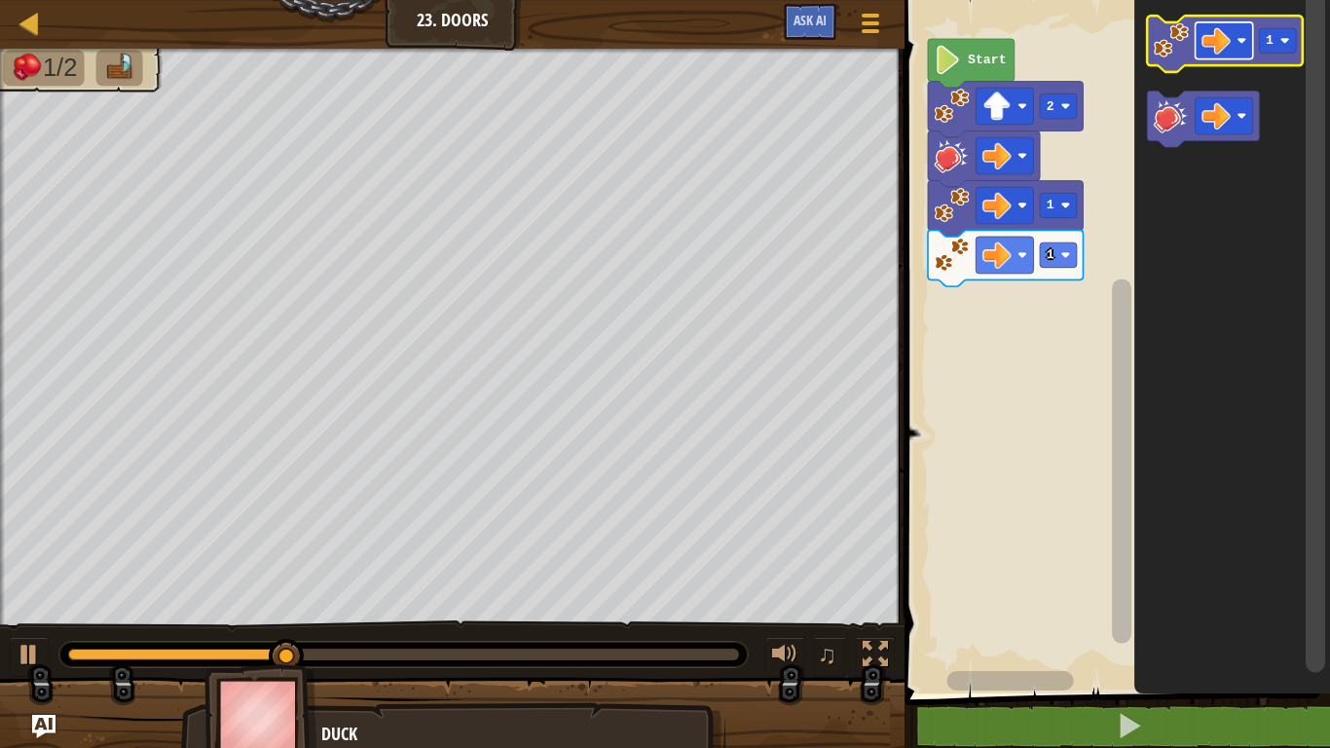
click at [1230, 47] on image "Blockly Workspace" at bounding box center [1216, 40] width 29 height 29
click at [1153, 46] on icon "Blockly Workspace" at bounding box center [1225, 44] width 155 height 56
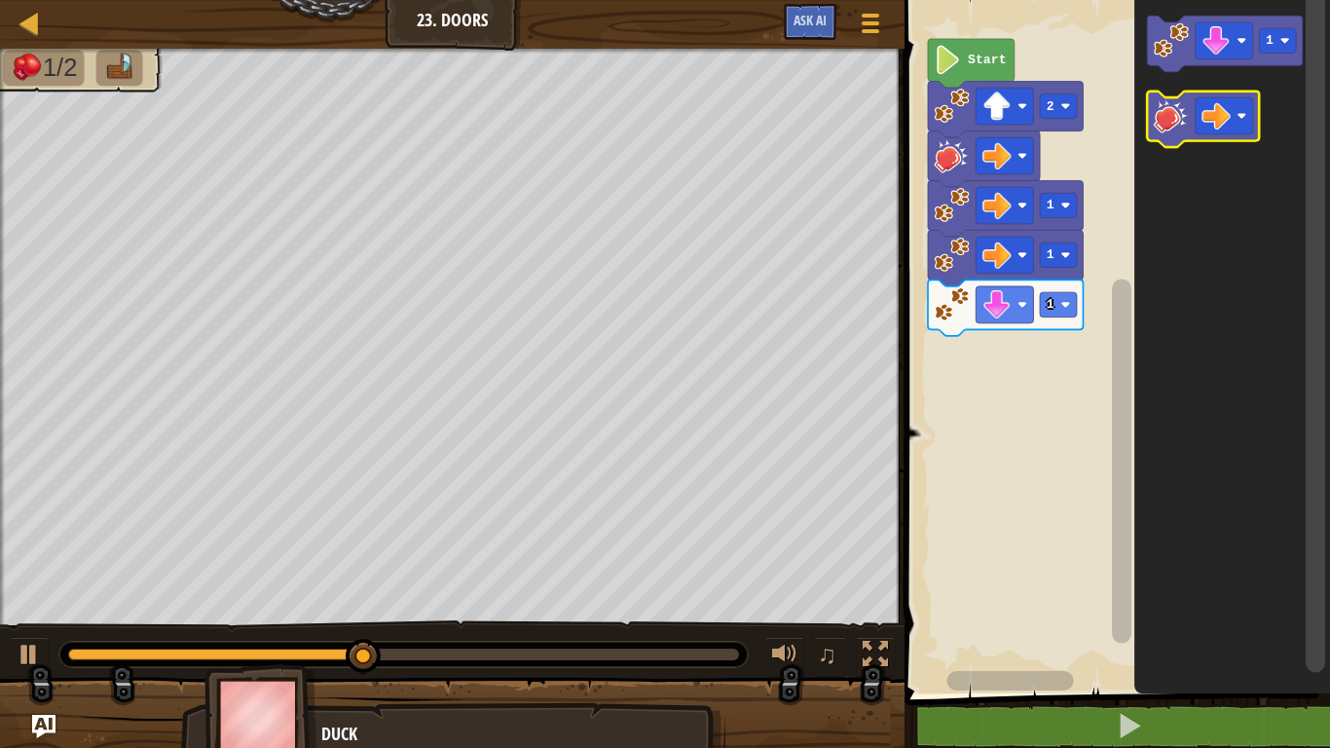
click at [1161, 117] on image "Blockly Workspace" at bounding box center [1171, 115] width 35 height 35
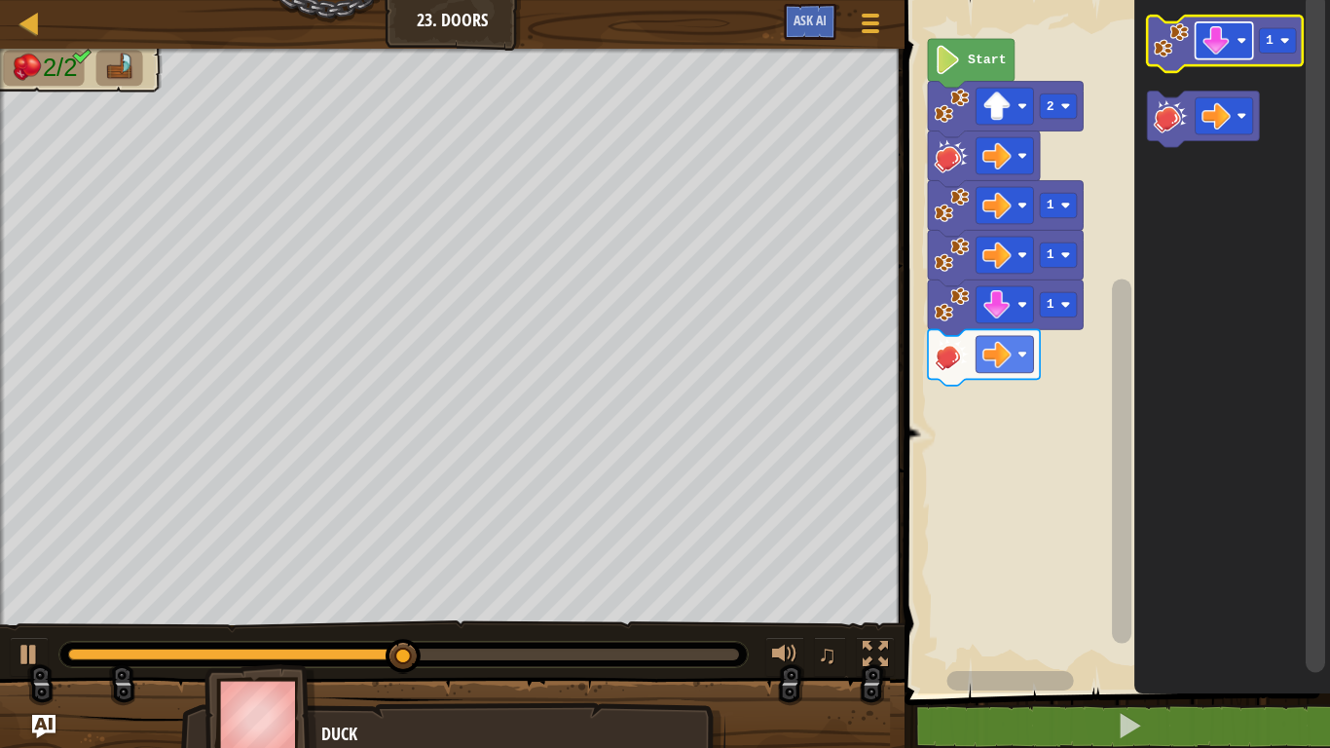
click at [1216, 43] on image "Blockly Workspace" at bounding box center [1216, 40] width 29 height 29
click at [1179, 39] on image "Blockly Workspace" at bounding box center [1171, 39] width 35 height 35
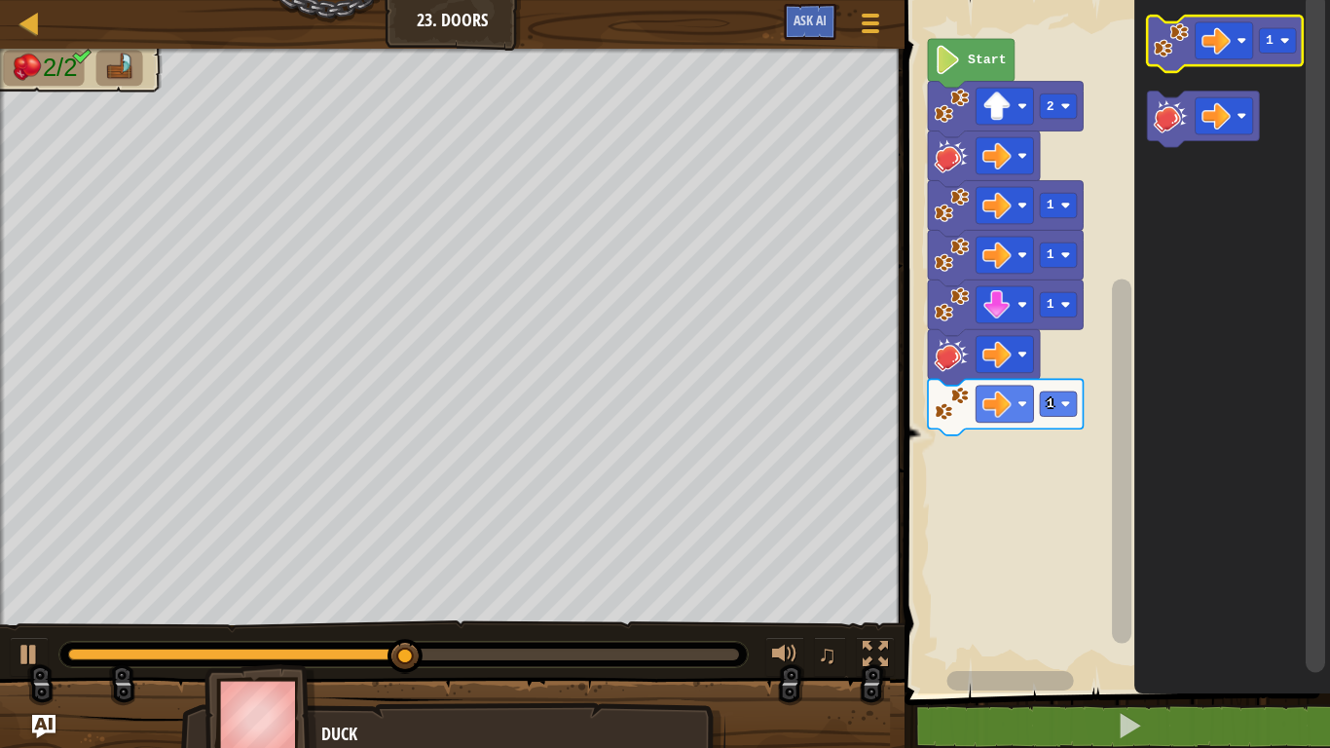
click at [1168, 52] on image "Blockly Workspace" at bounding box center [1171, 39] width 35 height 35
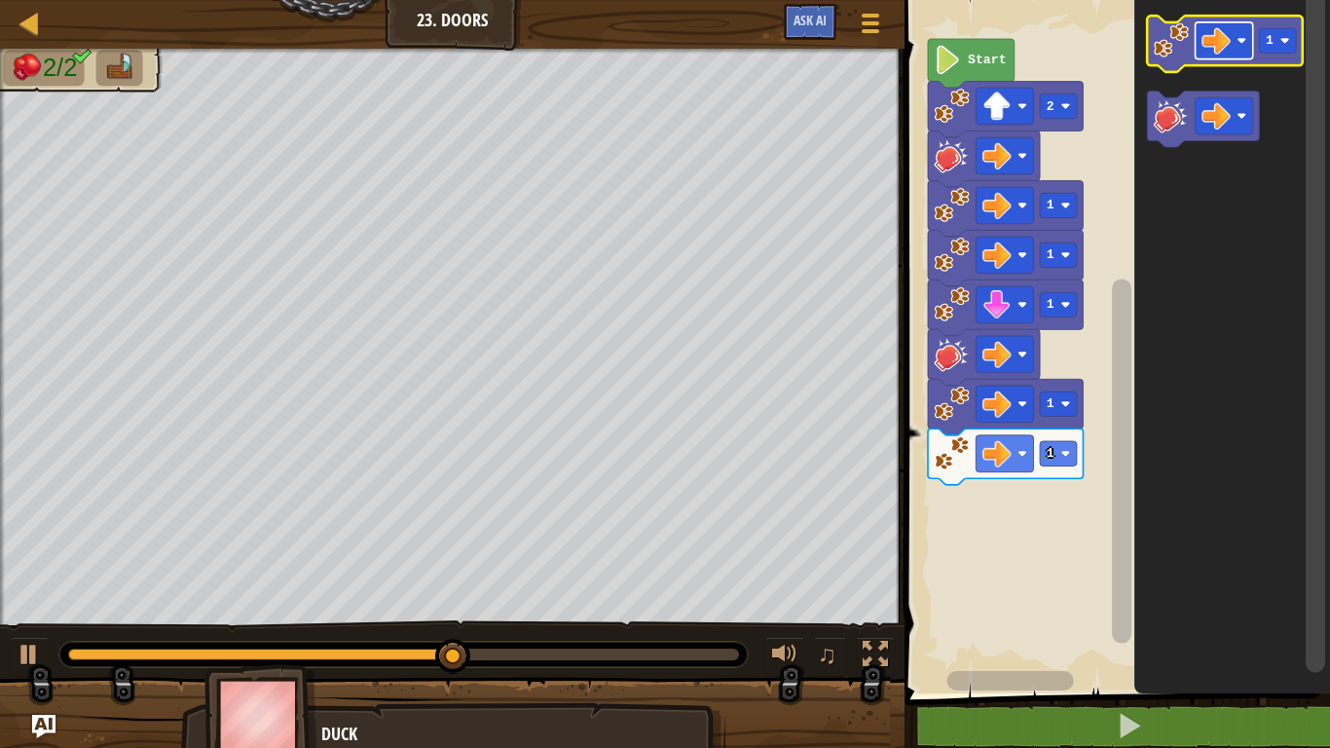
click at [1226, 38] on image "Blockly Workspace" at bounding box center [1216, 40] width 29 height 29
click at [1172, 63] on icon "Blockly Workspace" at bounding box center [1225, 44] width 155 height 56
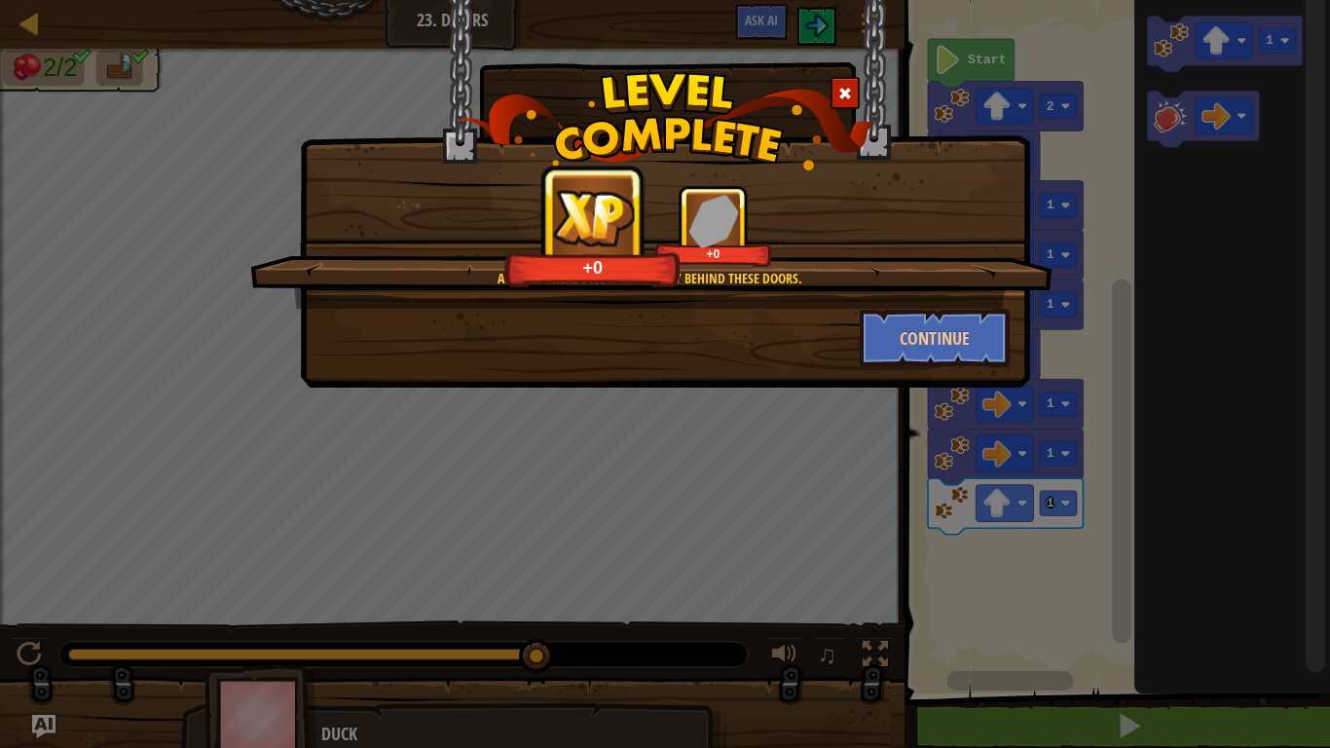
click at [851, 343] on div "Continue" at bounding box center [935, 338] width 180 height 58
click at [867, 343] on button "Continue" at bounding box center [935, 338] width 151 height 58
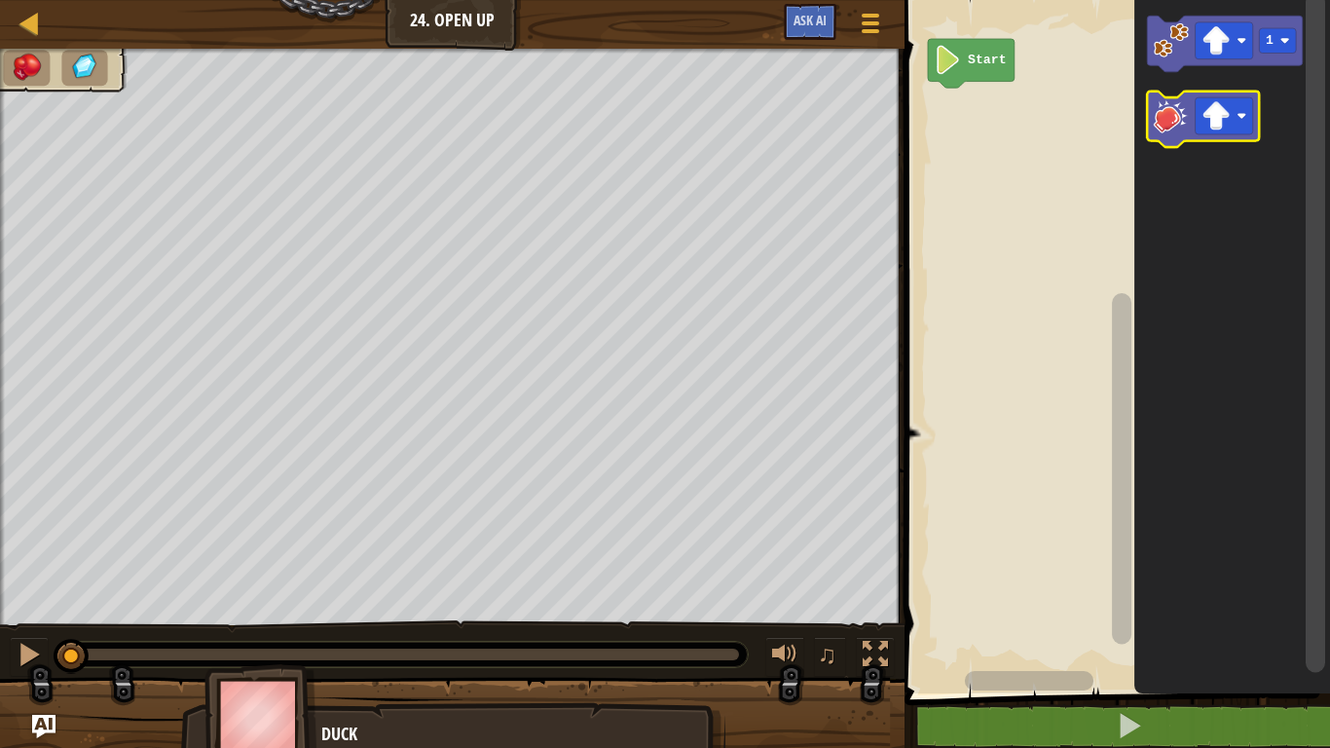
click at [1165, 127] on image "Blockly Workspace" at bounding box center [1171, 115] width 35 height 35
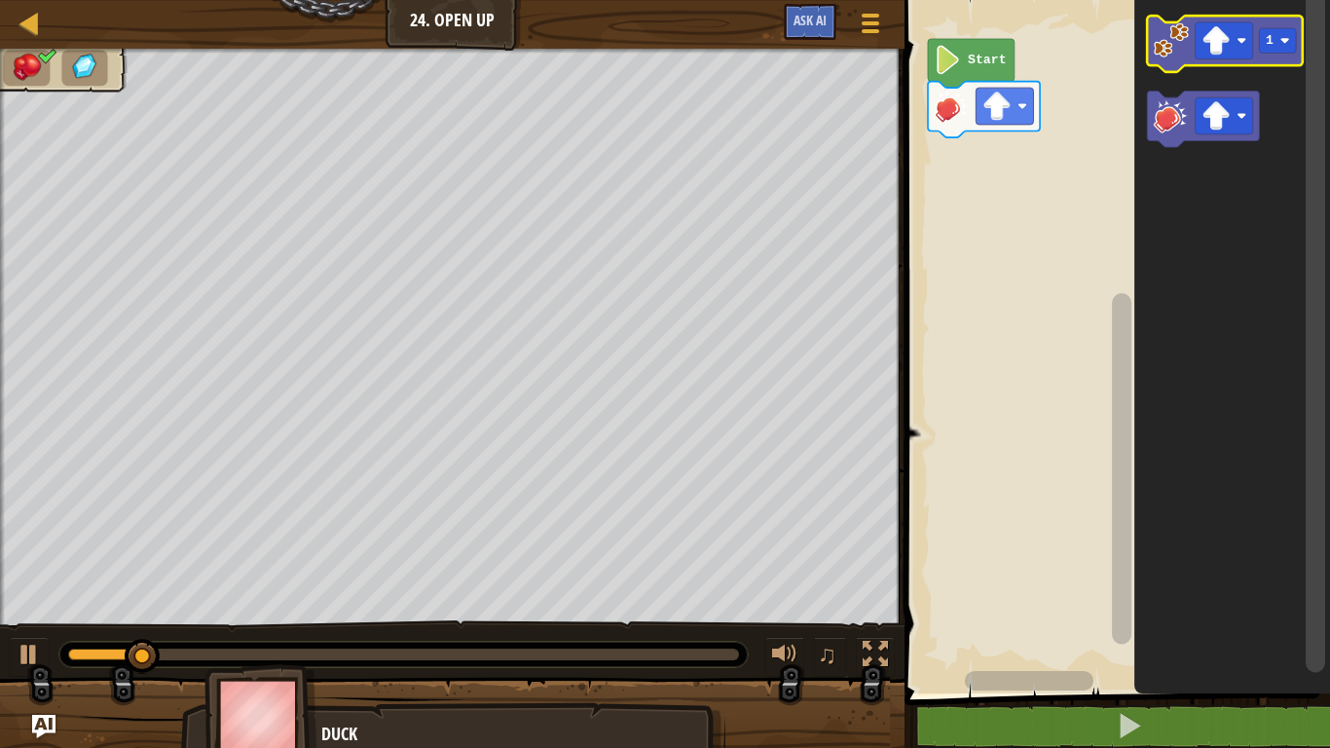
click at [1167, 45] on image "Blockly Workspace" at bounding box center [1171, 39] width 35 height 35
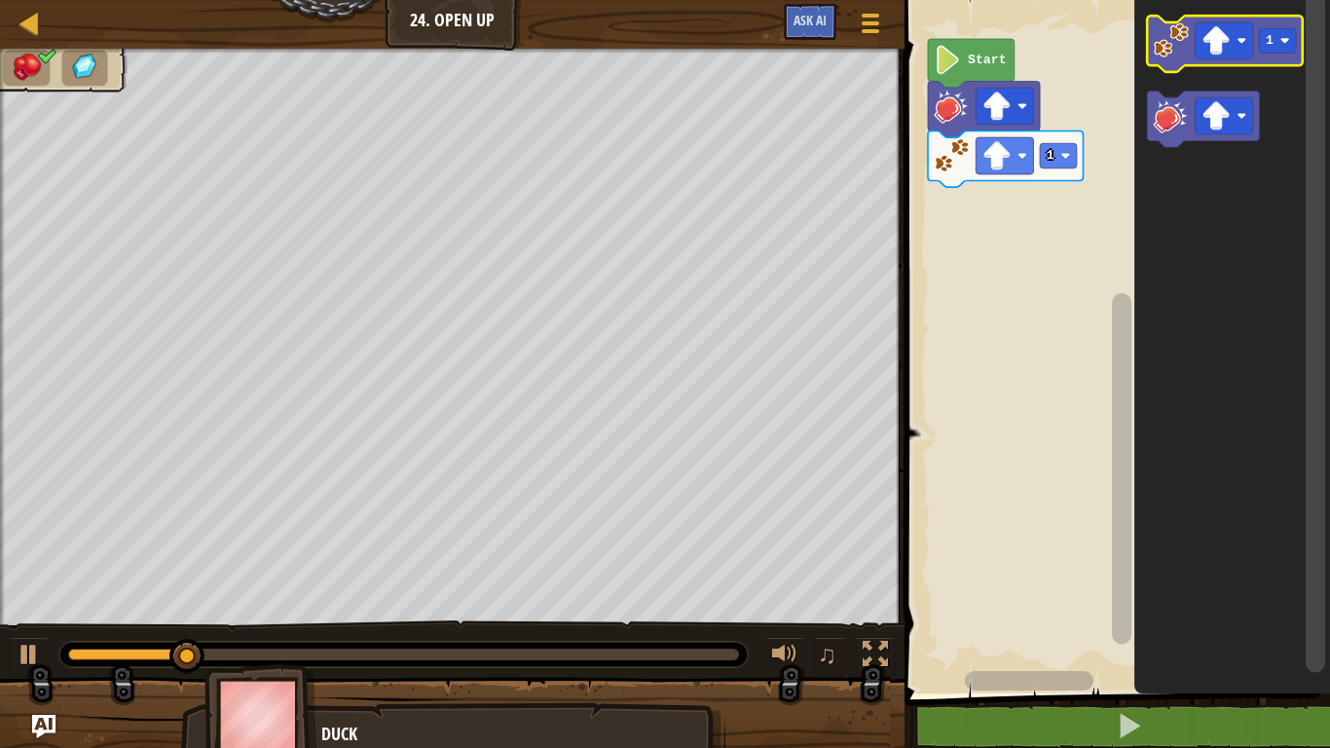
click at [1167, 45] on image "Blockly Workspace" at bounding box center [1171, 39] width 35 height 35
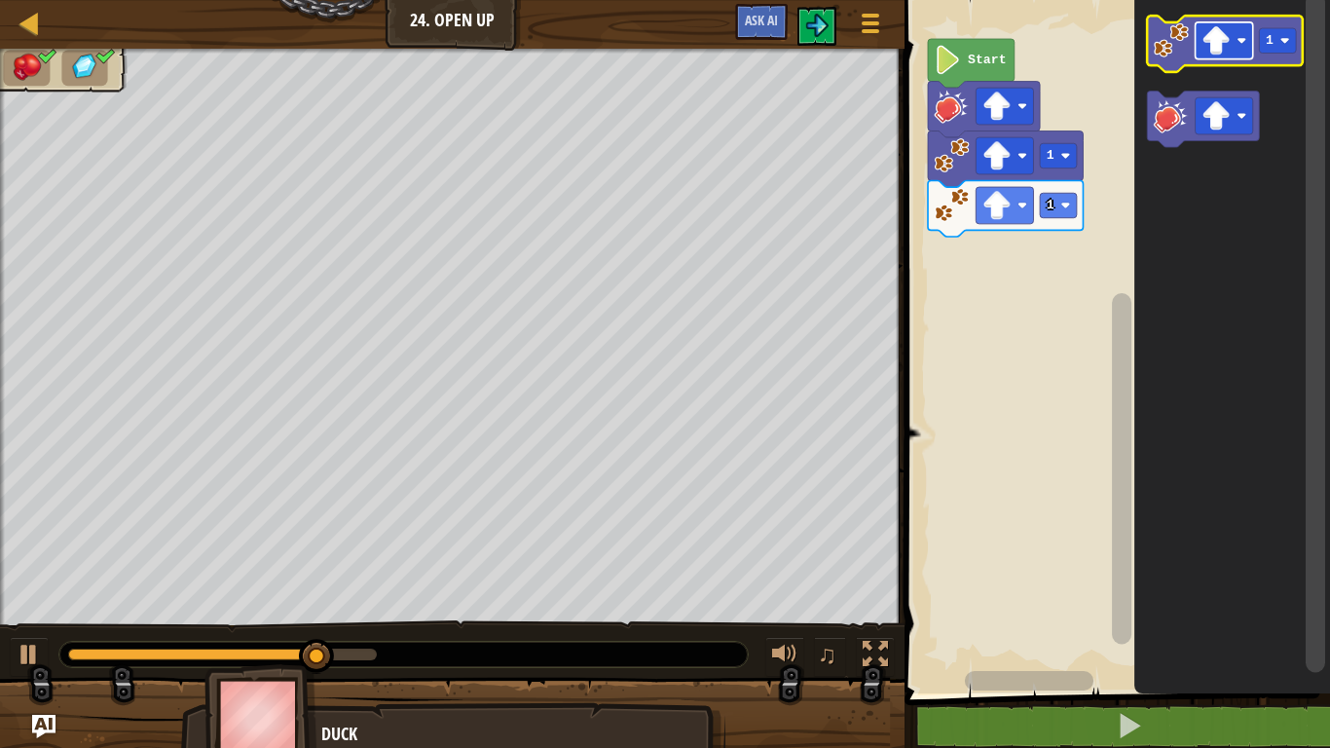
click at [1241, 40] on image "Blockly Workspace" at bounding box center [1243, 41] width 10 height 10
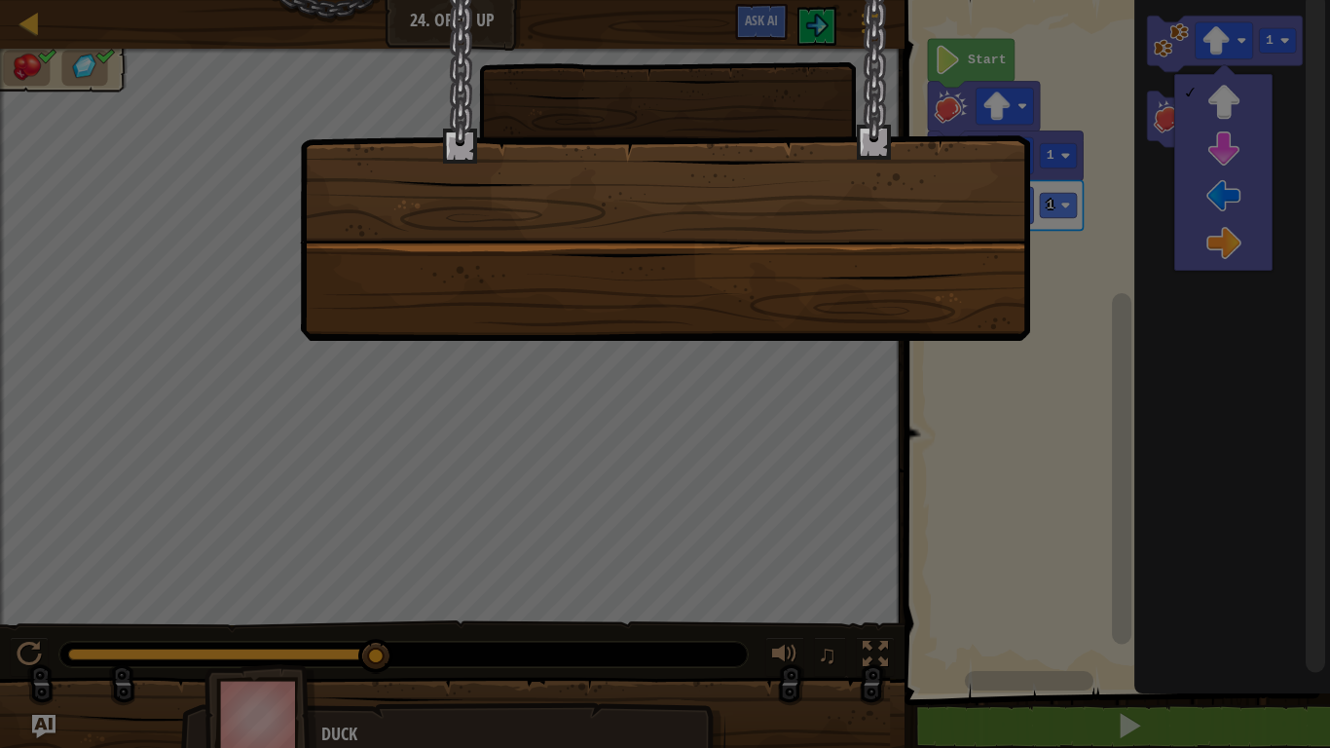
click at [1217, 140] on div at bounding box center [665, 374] width 1330 height 748
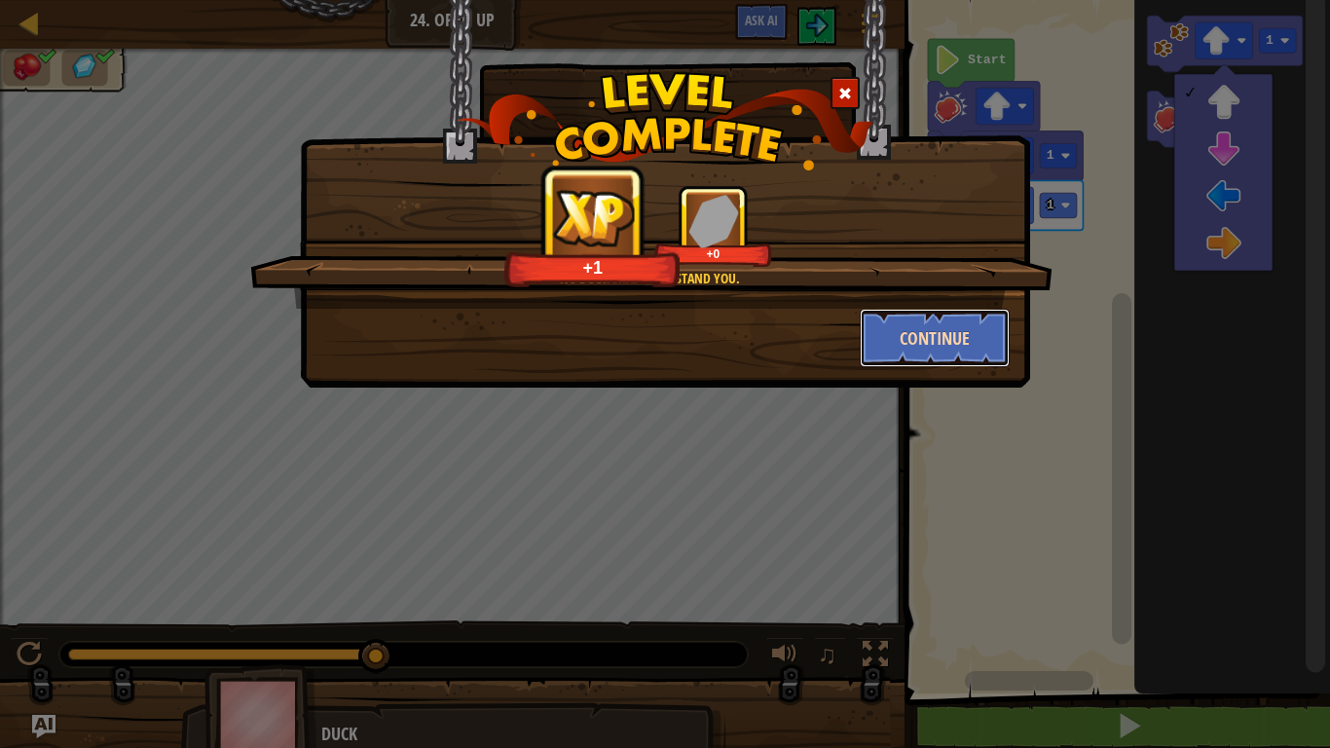
click at [928, 322] on button "Continue" at bounding box center [935, 338] width 151 height 58
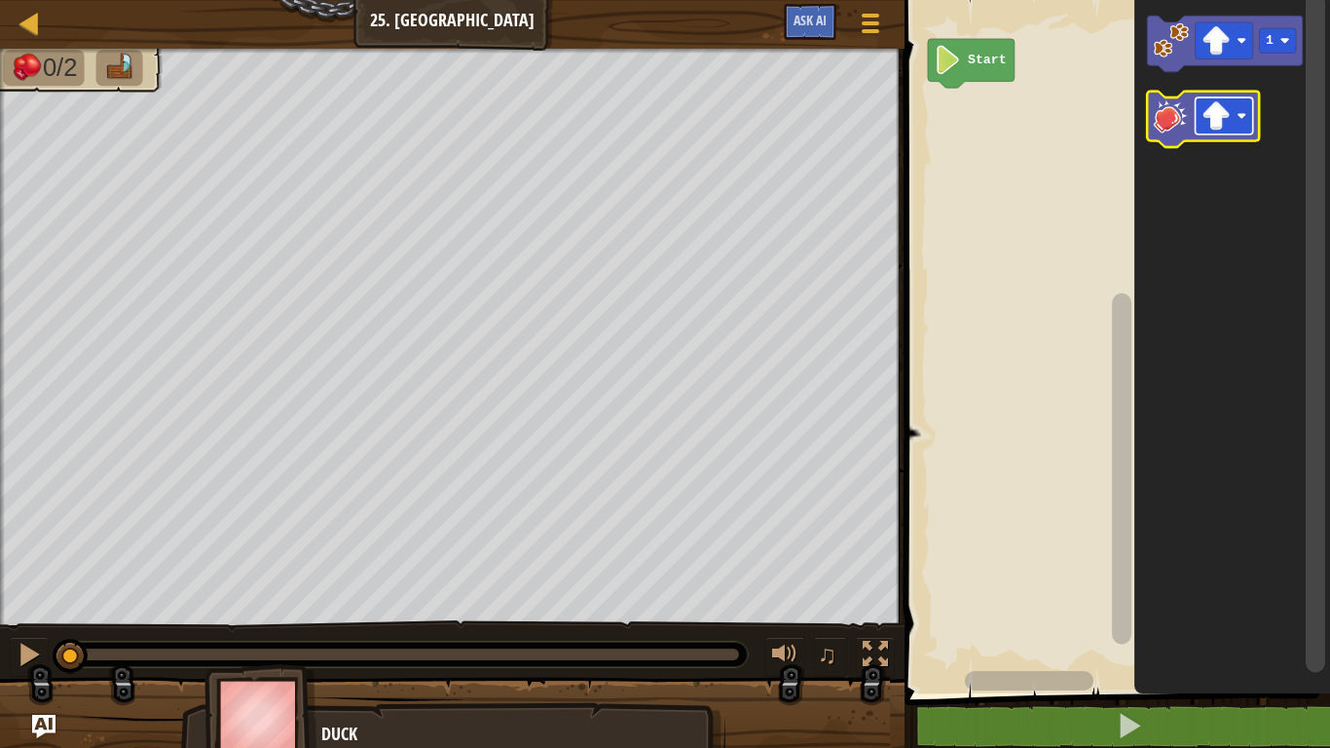
click at [1218, 110] on image "Blockly Workspace" at bounding box center [1216, 115] width 29 height 29
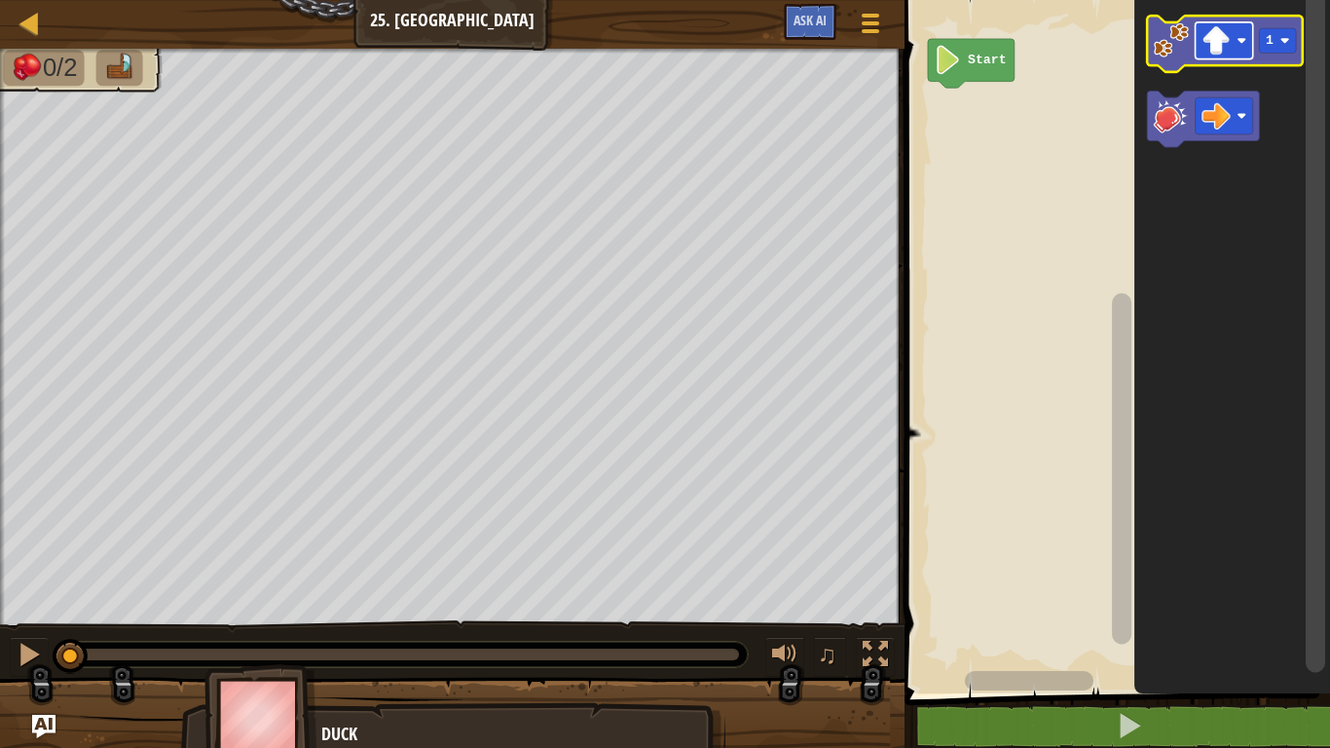
click at [1220, 41] on image "Blockly Workspace" at bounding box center [1216, 40] width 29 height 29
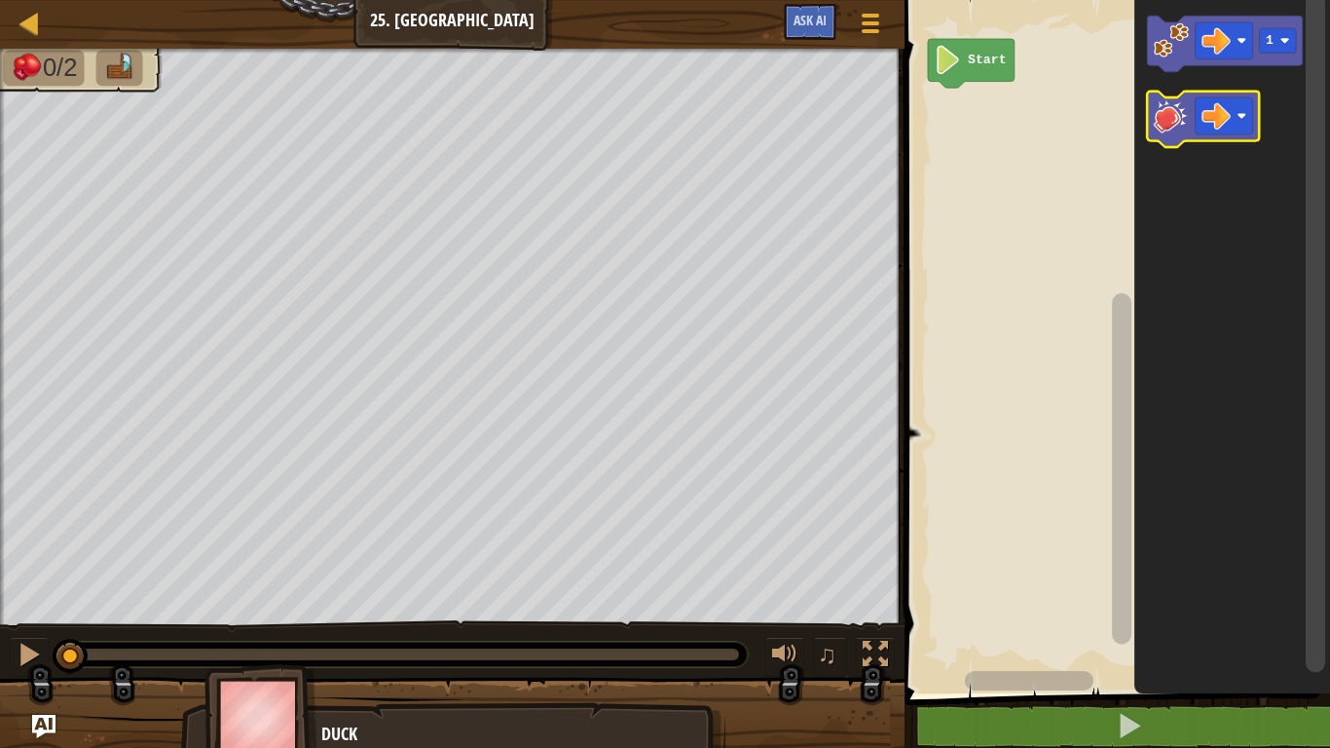
click at [1170, 104] on image "Blockly Workspace" at bounding box center [1171, 115] width 35 height 35
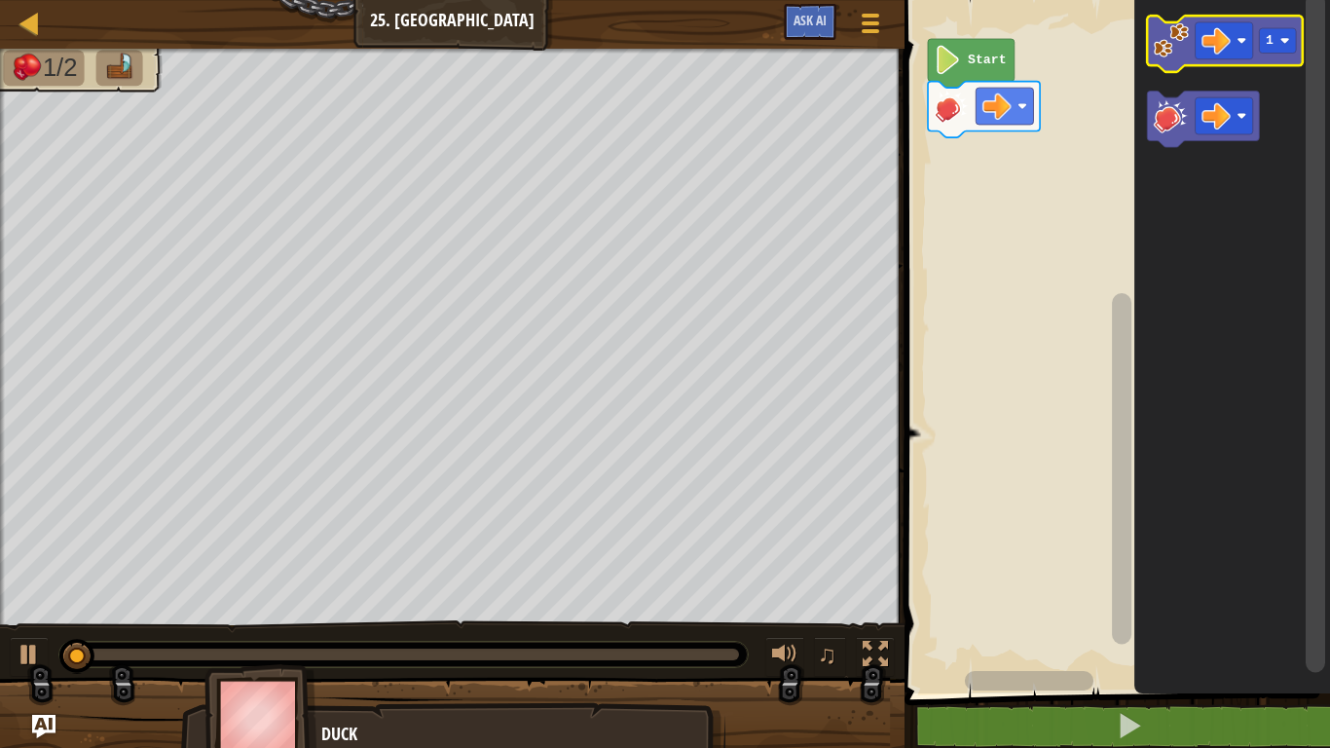
click at [1158, 44] on image "Blockly Workspace" at bounding box center [1171, 39] width 35 height 35
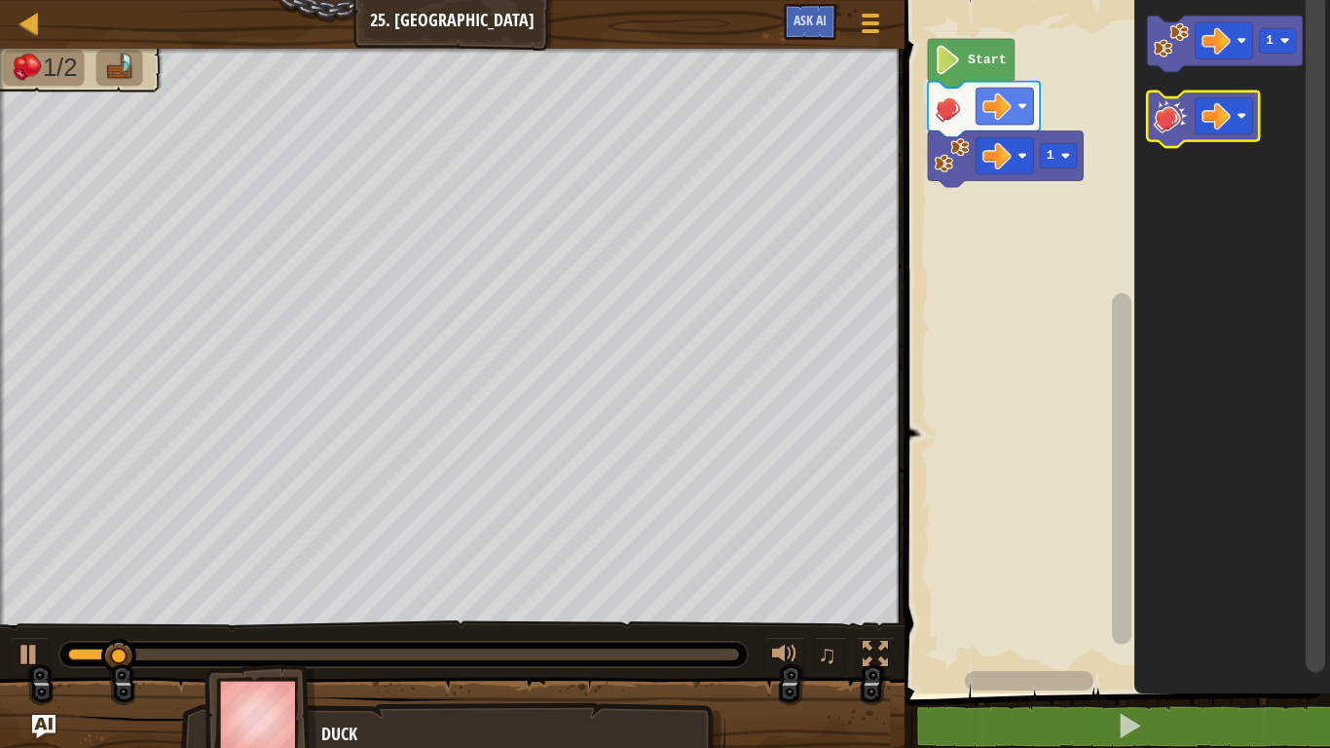
click at [1182, 123] on image "Blockly Workspace" at bounding box center [1171, 115] width 35 height 35
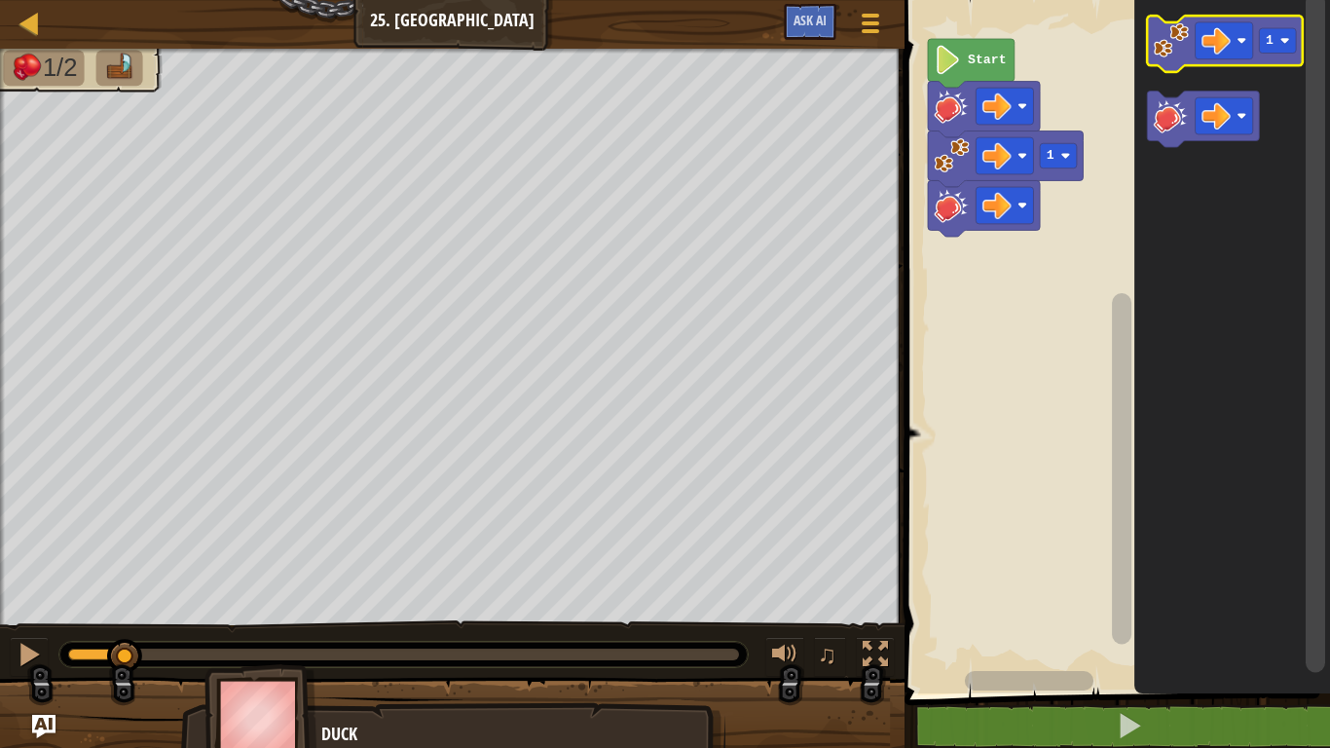
click at [1173, 50] on image "Blockly Workspace" at bounding box center [1171, 39] width 35 height 35
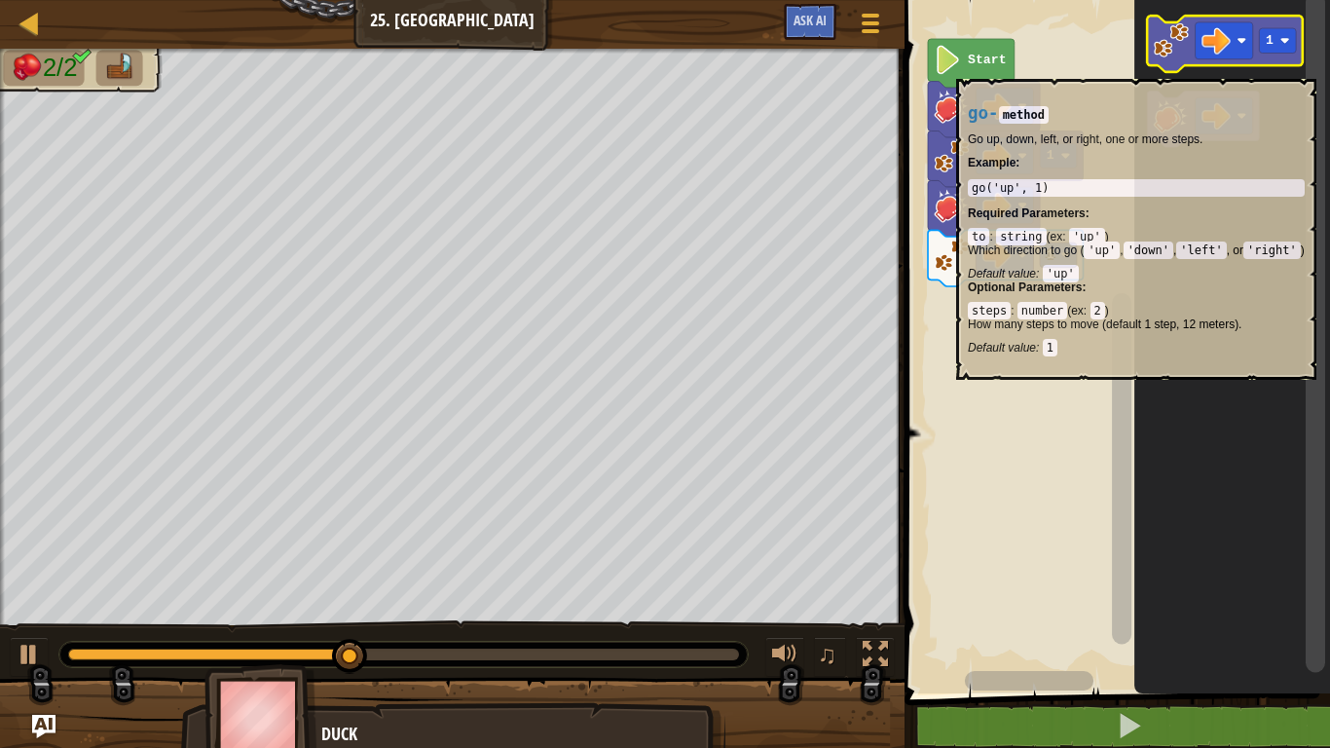
click at [1171, 68] on icon "Blockly Workspace" at bounding box center [1225, 44] width 155 height 56
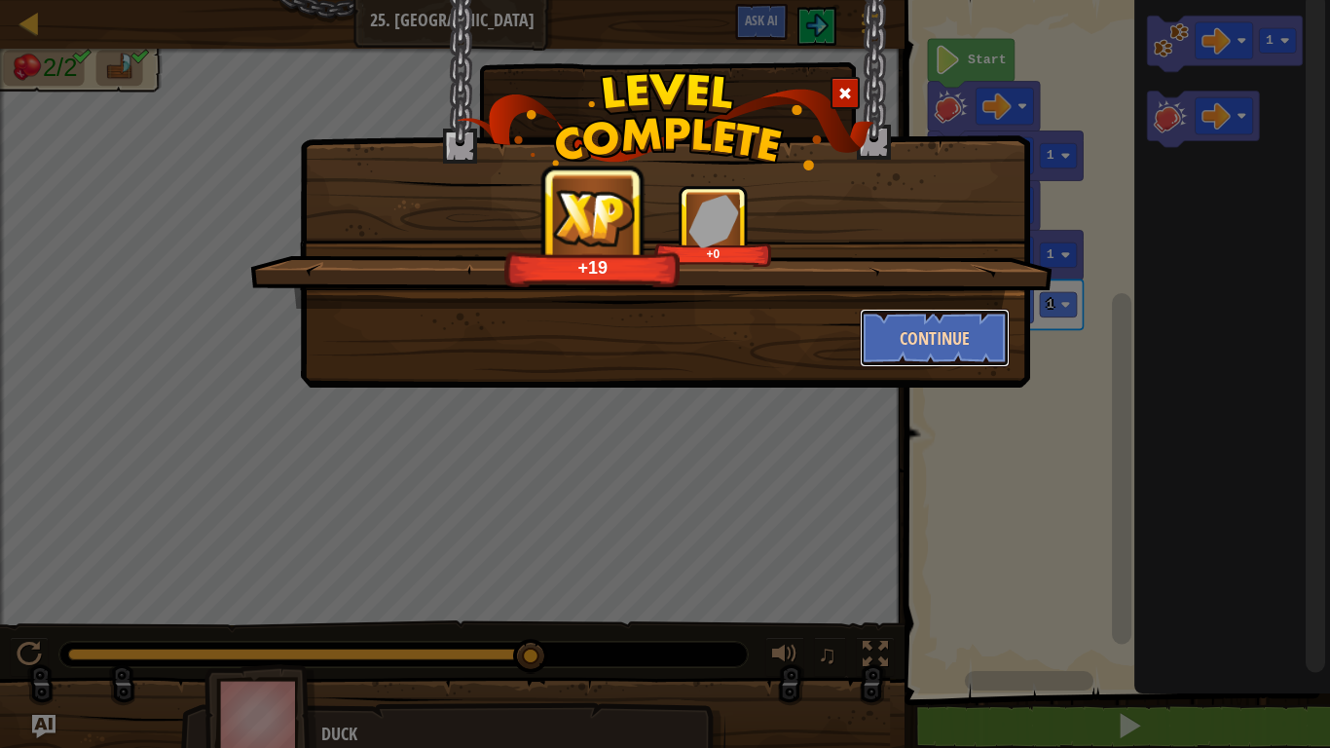
click at [989, 342] on button "Continue" at bounding box center [935, 338] width 151 height 58
